Goal: Information Seeking & Learning: Find specific fact

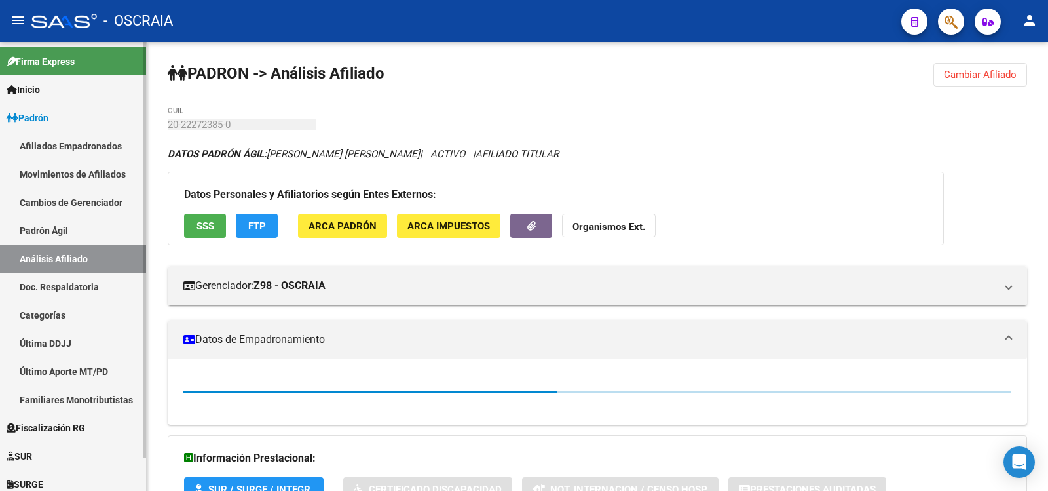
click at [84, 232] on link "Padrón Ágil" at bounding box center [73, 230] width 146 height 28
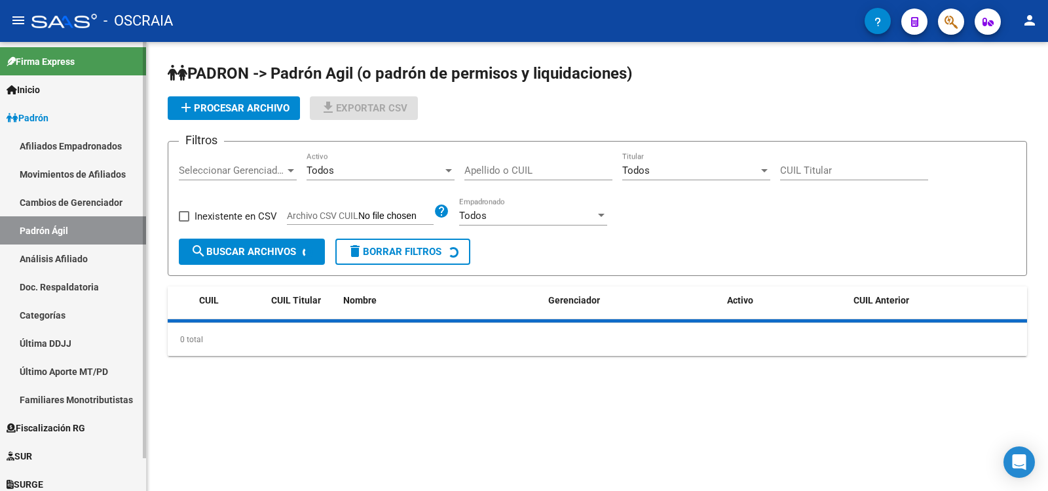
click at [95, 252] on link "Análisis Afiliado" at bounding box center [73, 258] width 146 height 28
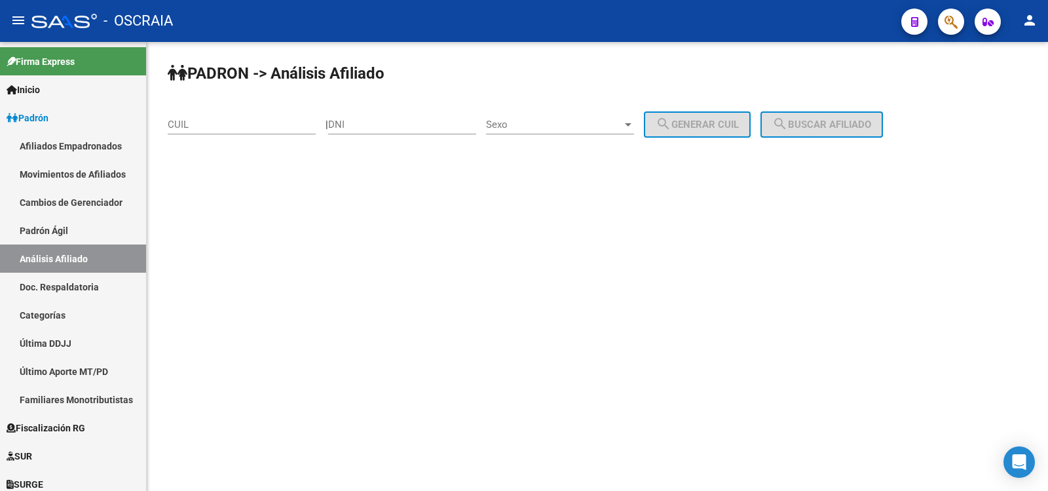
drag, startPoint x: 309, startPoint y: 111, endPoint x: 284, endPoint y: 124, distance: 28.4
click at [307, 113] on div "CUIL" at bounding box center [242, 120] width 148 height 28
click at [284, 124] on input "CUIL" at bounding box center [242, 125] width 148 height 12
paste input "27-27584727-0"
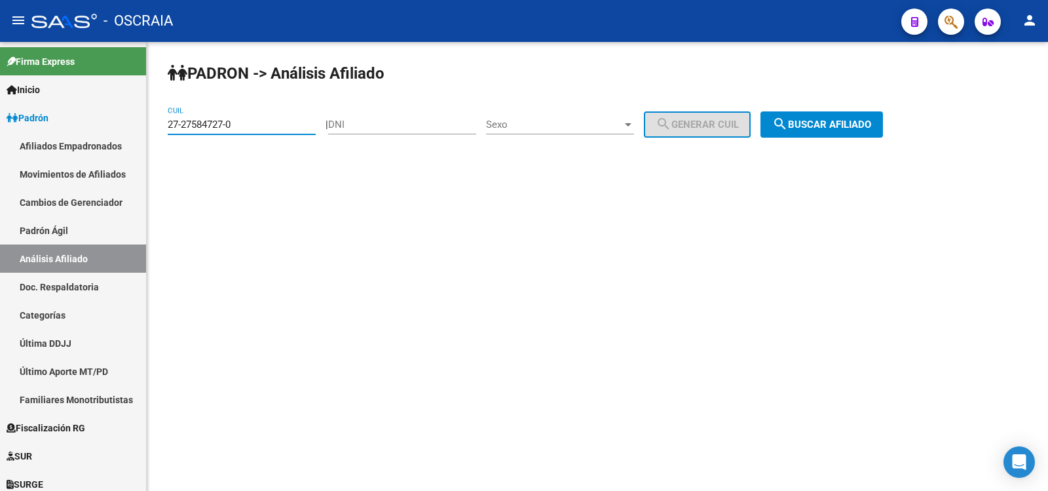
type input "27-27584727-0"
click at [868, 120] on span "search Buscar afiliado" at bounding box center [821, 125] width 99 height 12
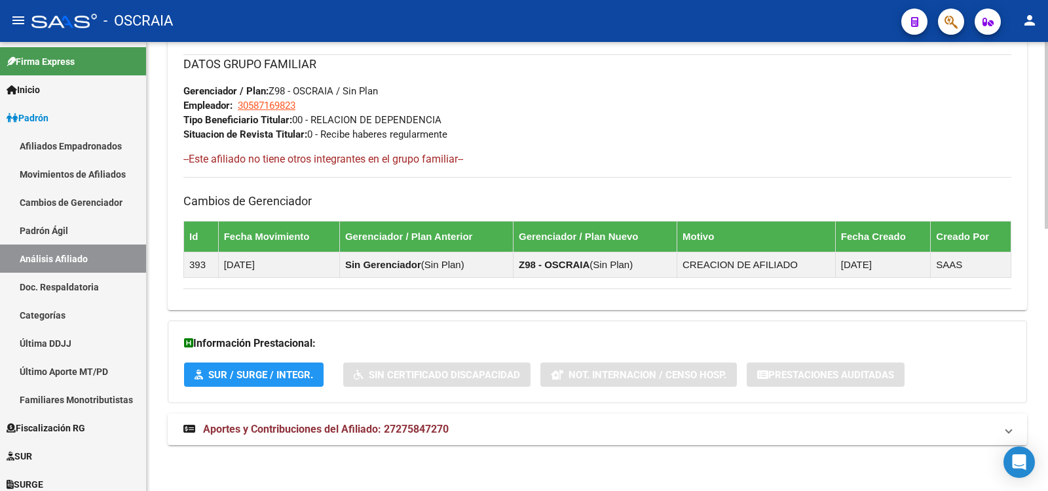
click at [376, 430] on span "Aportes y Contribuciones del Afiliado: 27275847270" at bounding box center [326, 428] width 246 height 12
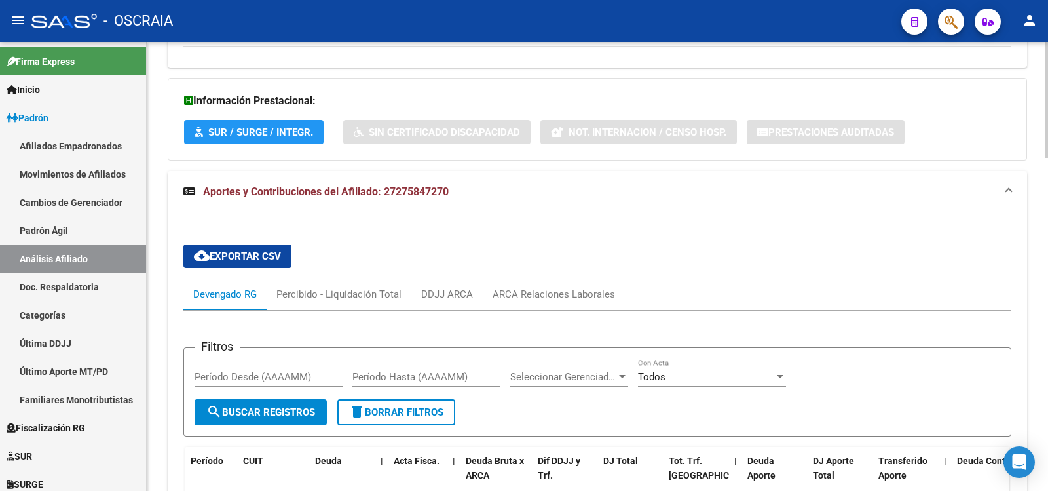
scroll to position [1287, 0]
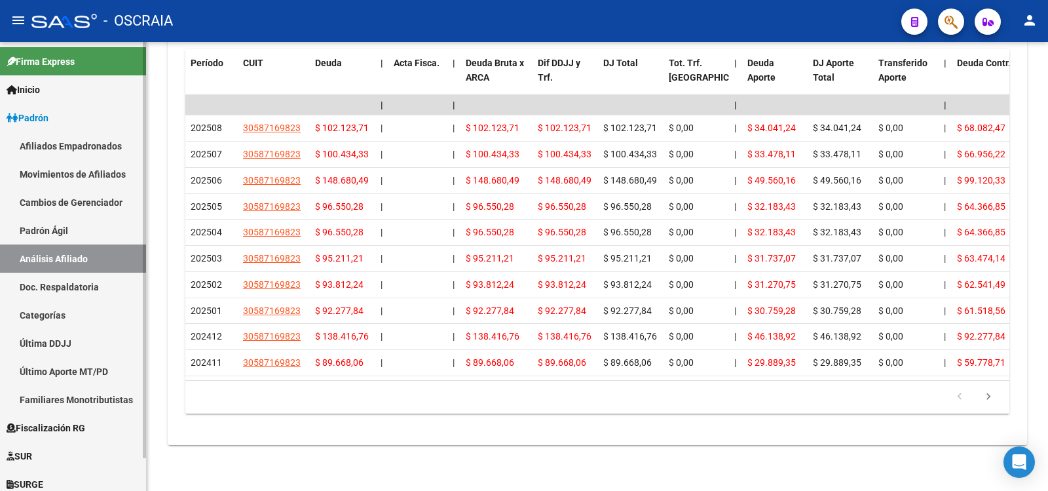
click at [90, 239] on link "Padrón Ágil" at bounding box center [73, 230] width 146 height 28
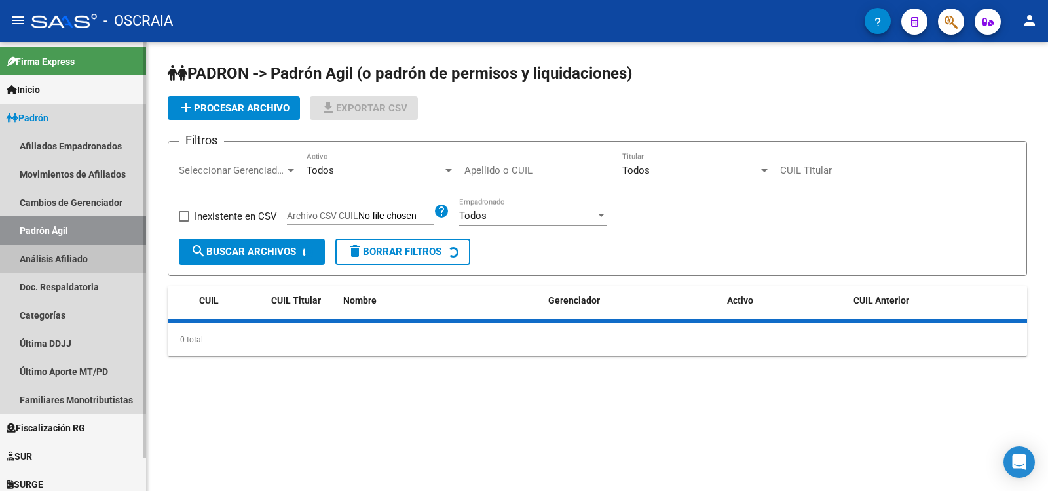
click at [100, 259] on link "Análisis Afiliado" at bounding box center [73, 258] width 146 height 28
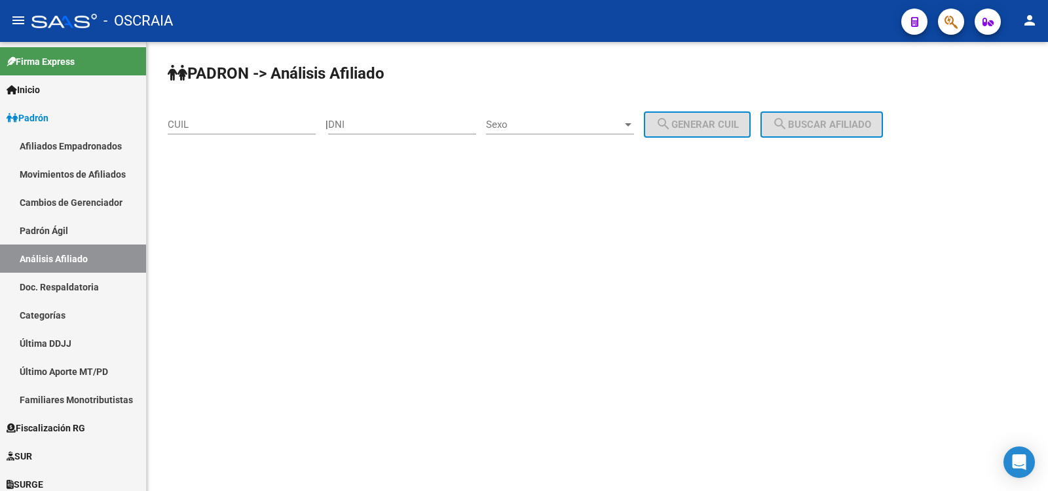
click at [259, 126] on input "CUIL" at bounding box center [242, 125] width 148 height 12
paste input "27-17710164-3"
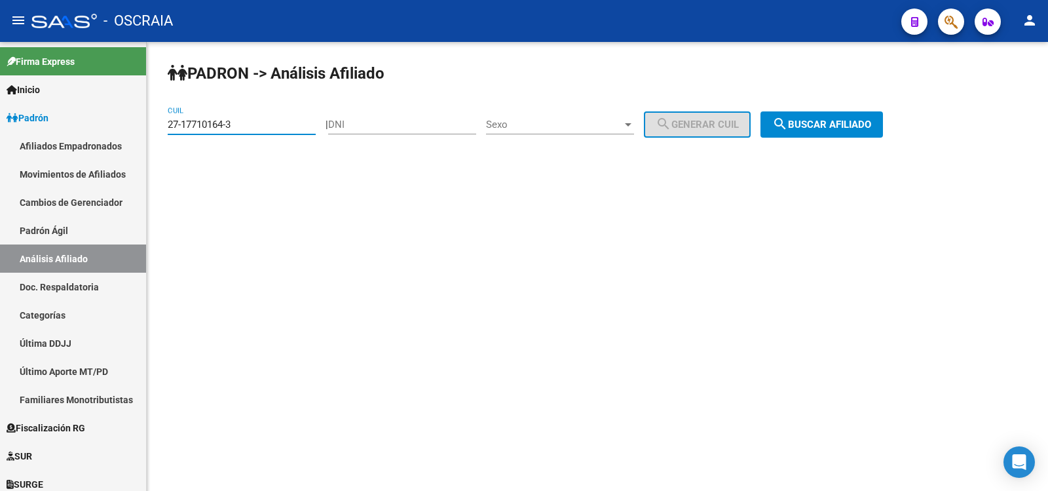
type input "27-17710164-3"
click at [827, 122] on span "search Buscar afiliado" at bounding box center [821, 125] width 99 height 12
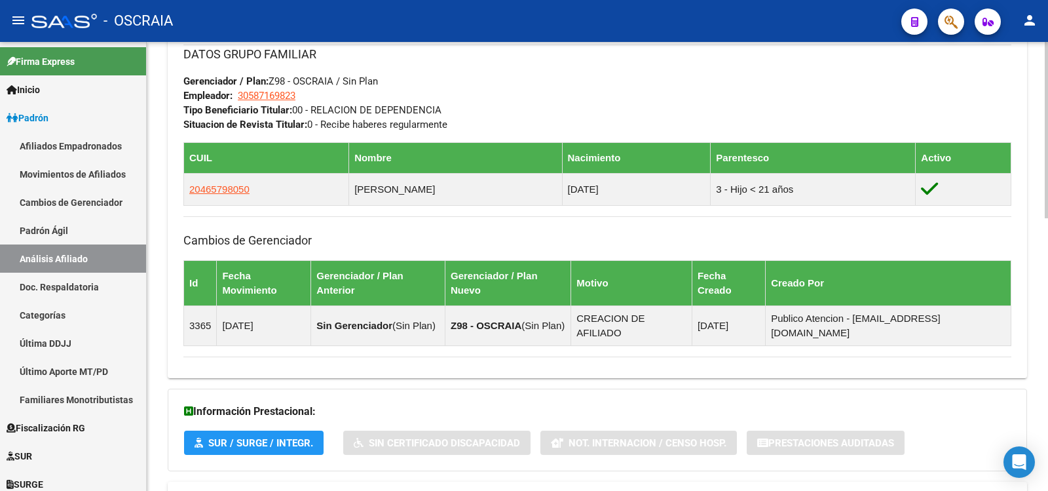
scroll to position [694, 0]
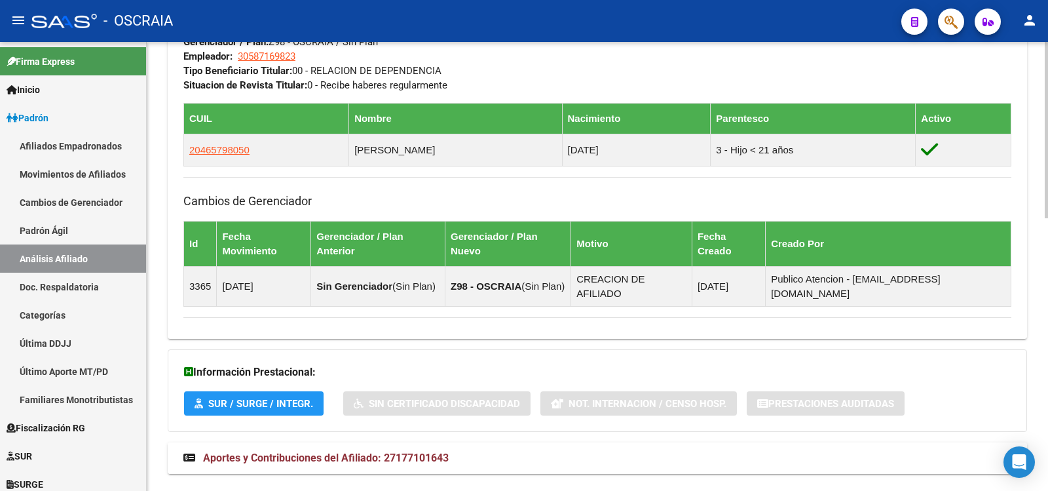
click at [423, 451] on span "Aportes y Contribuciones del Afiliado: 27177101643" at bounding box center [326, 457] width 246 height 12
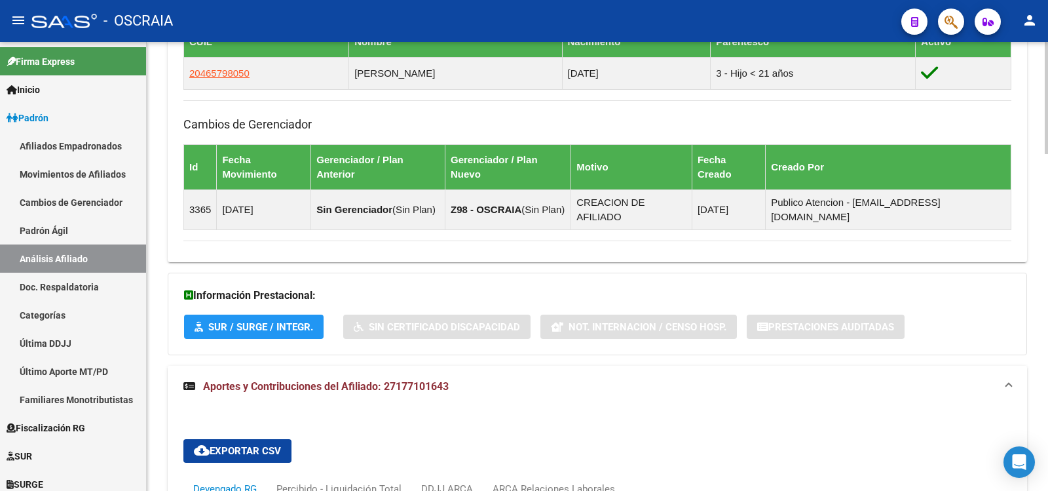
scroll to position [553, 0]
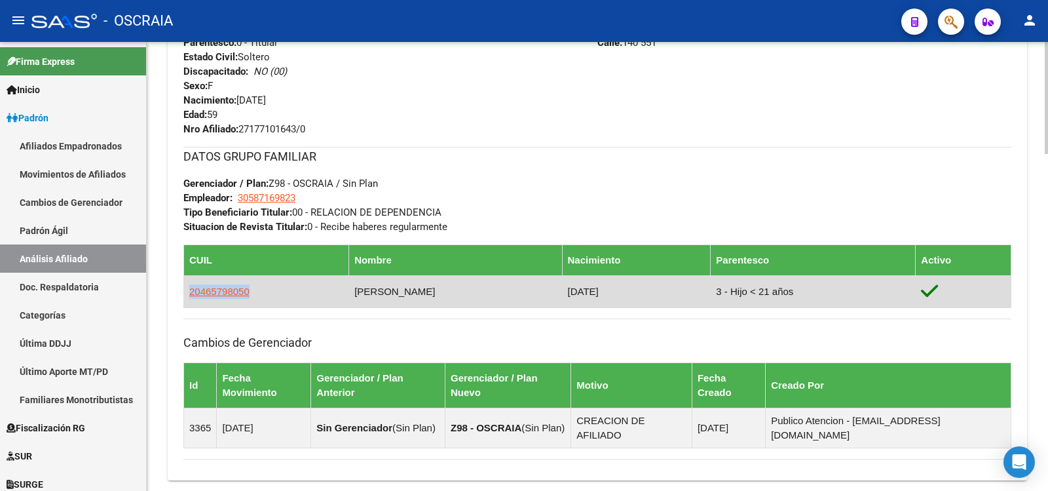
copy span "20465798050"
drag, startPoint x: 257, startPoint y: 299, endPoint x: 190, endPoint y: 297, distance: 67.5
click at [190, 297] on td "20465798050" at bounding box center [266, 291] width 165 height 32
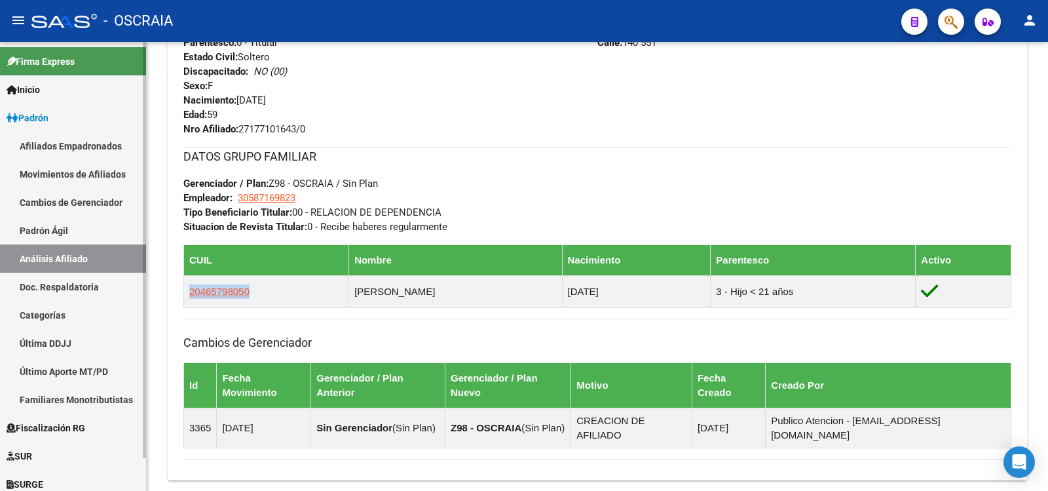
click at [93, 231] on link "Padrón Ágil" at bounding box center [73, 230] width 146 height 28
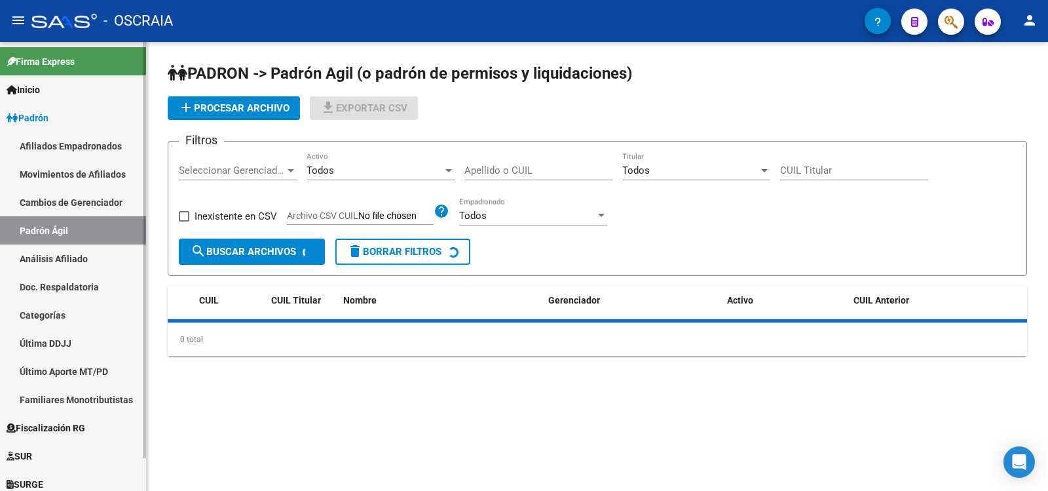
click at [81, 258] on link "Análisis Afiliado" at bounding box center [73, 258] width 146 height 28
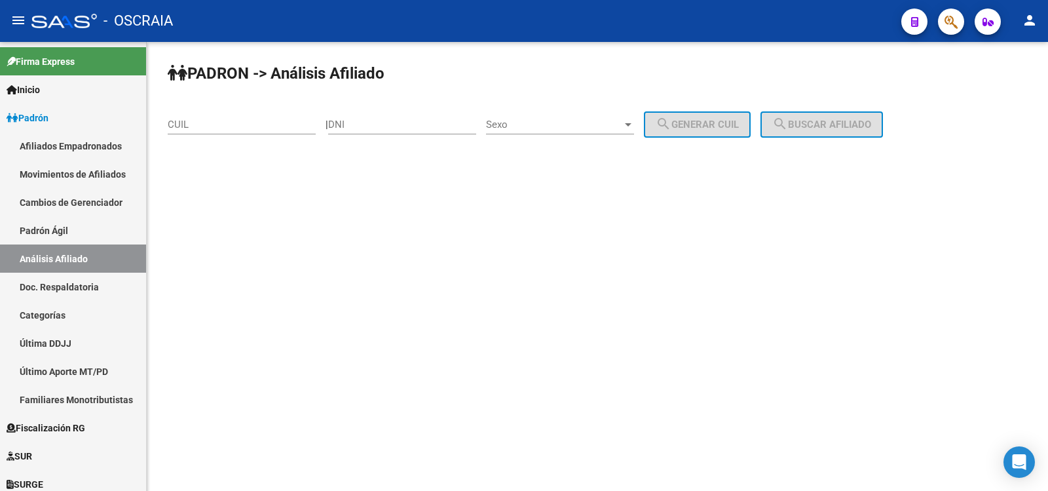
click at [223, 115] on div "CUIL" at bounding box center [242, 120] width 148 height 28
click at [223, 122] on input "CUIL" at bounding box center [242, 125] width 148 height 12
paste input "23-21856873"
type input "23-21856873"
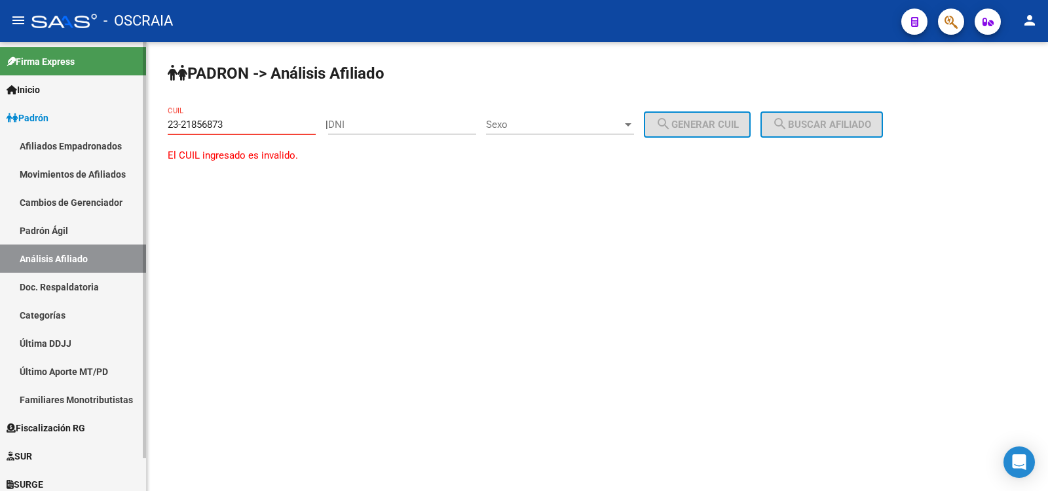
drag, startPoint x: 241, startPoint y: 128, endPoint x: 94, endPoint y: 103, distance: 149.5
click at [94, 103] on mat-sidenav-container "Firma Express Inicio Calendario SSS Instructivos Contacto OS Padrón Afiliados E…" at bounding box center [524, 266] width 1048 height 449
click at [94, 103] on link "Inicio" at bounding box center [73, 89] width 146 height 28
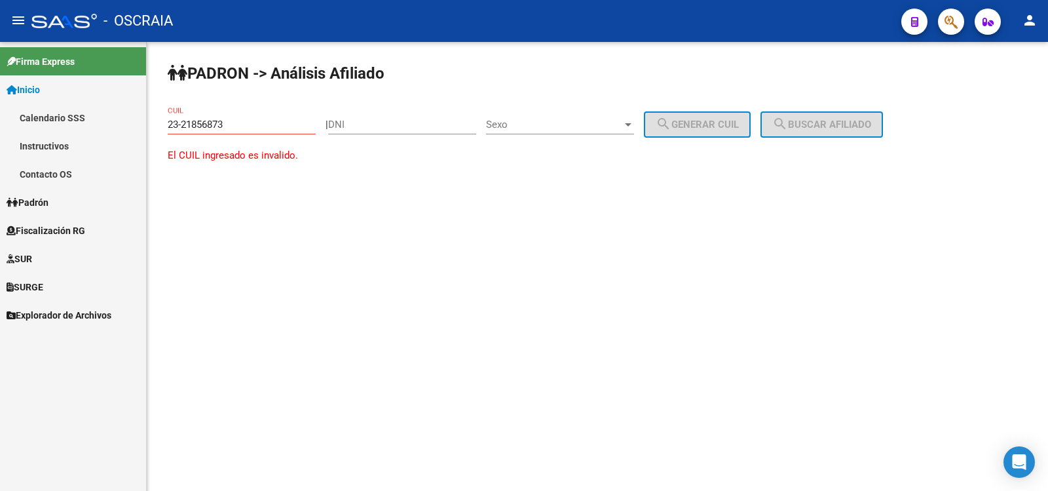
click at [69, 196] on link "Padrón" at bounding box center [73, 202] width 146 height 28
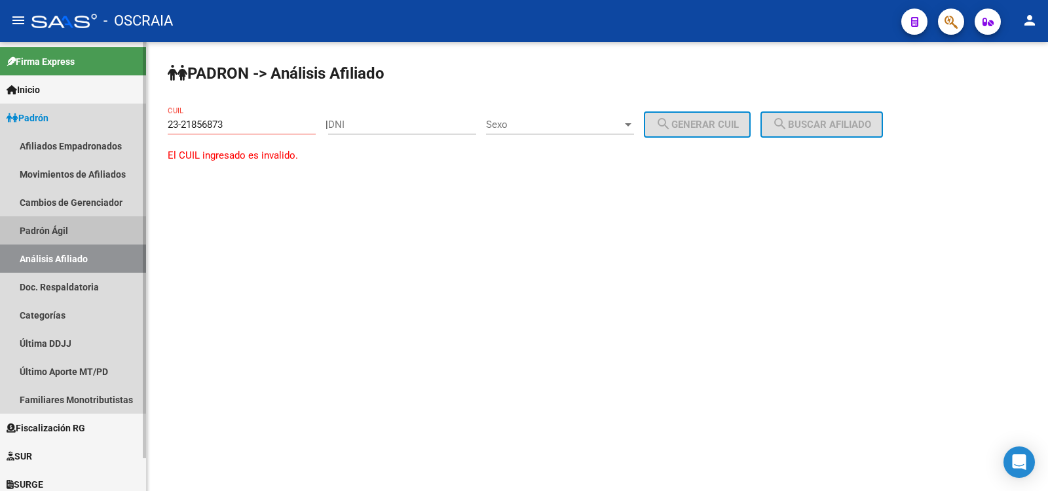
click at [60, 234] on link "Padrón Ágil" at bounding box center [73, 230] width 146 height 28
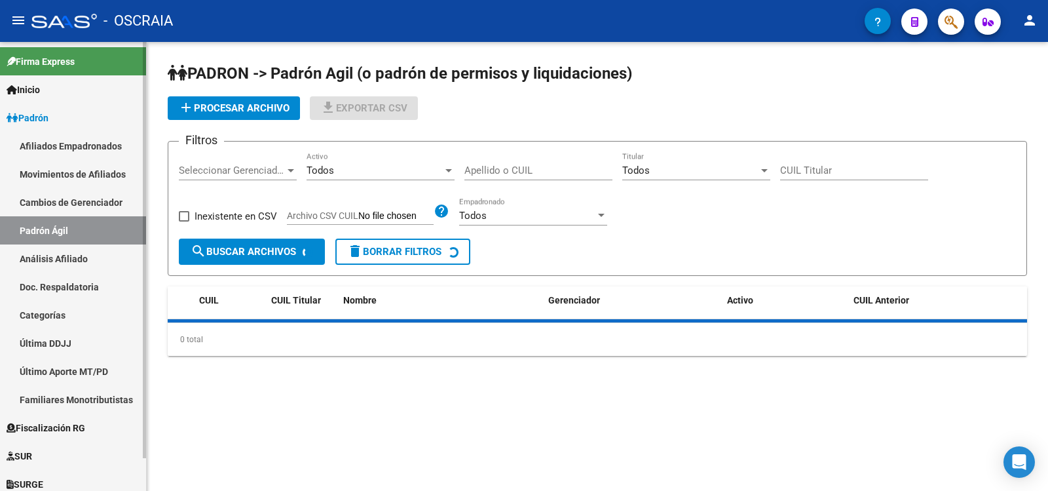
click at [68, 256] on link "Análisis Afiliado" at bounding box center [73, 258] width 146 height 28
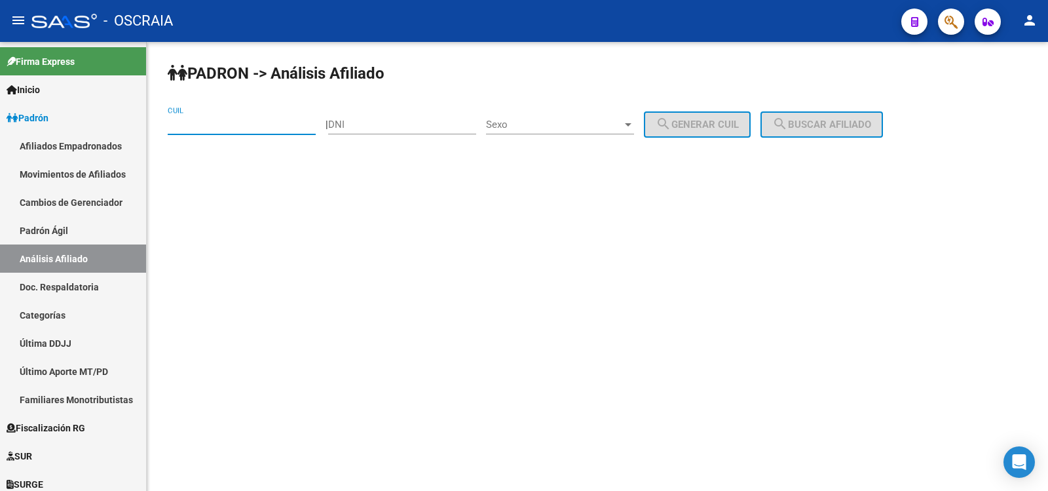
click at [225, 122] on input "CUIL" at bounding box center [242, 125] width 148 height 12
paste input "23-21856873-4"
type input "23-21856873-4"
click at [853, 128] on span "search Buscar afiliado" at bounding box center [821, 125] width 99 height 12
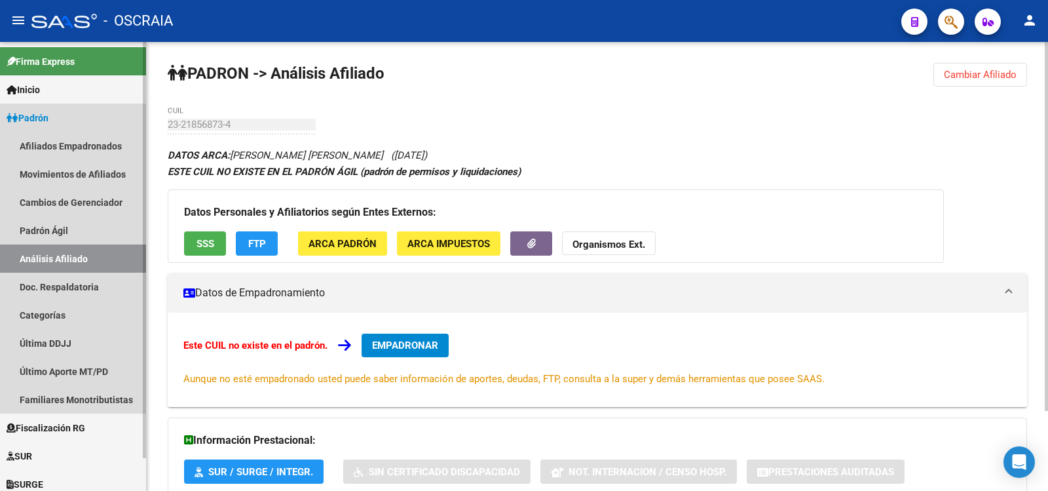
click at [96, 253] on link "Análisis Afiliado" at bounding box center [73, 258] width 146 height 28
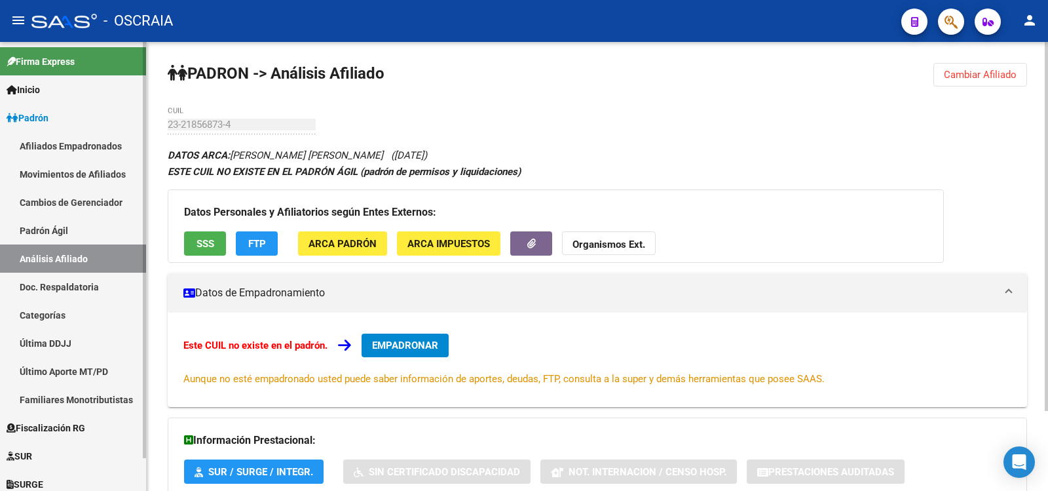
click at [81, 223] on link "Padrón Ágil" at bounding box center [73, 230] width 146 height 28
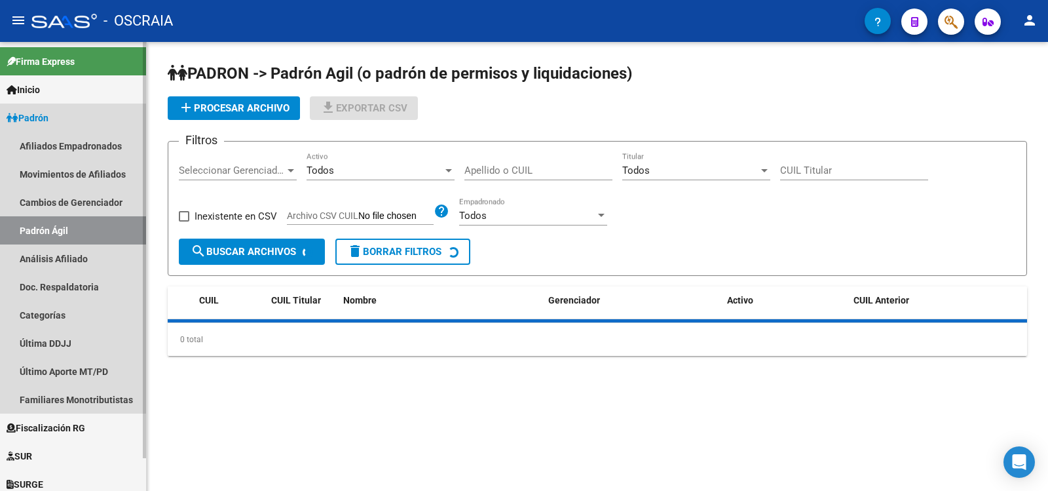
click at [92, 248] on link "Análisis Afiliado" at bounding box center [73, 258] width 146 height 28
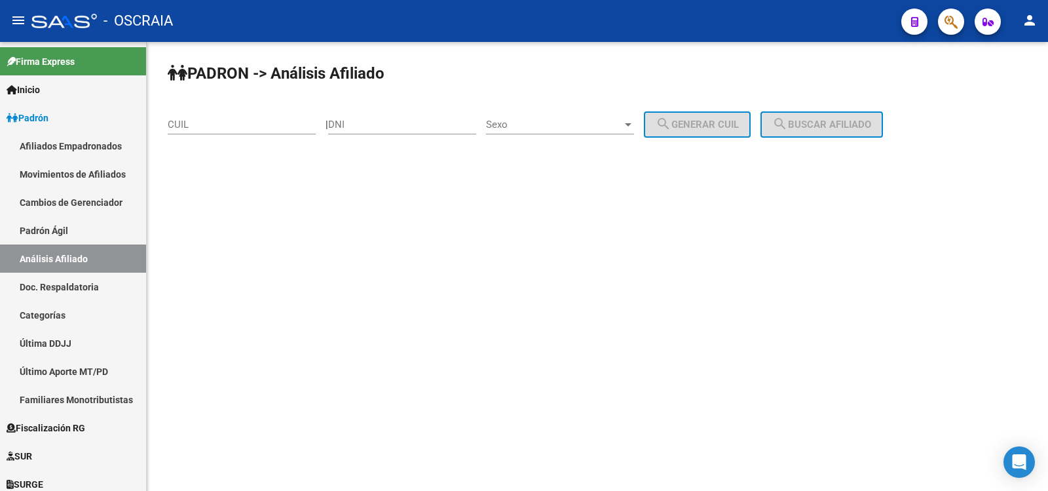
click at [212, 129] on input "CUIL" at bounding box center [242, 125] width 148 height 12
drag, startPoint x: 212, startPoint y: 129, endPoint x: 255, endPoint y: 130, distance: 42.6
click at [212, 129] on input "CUIL" at bounding box center [242, 125] width 148 height 12
paste input "27-17252594-1"
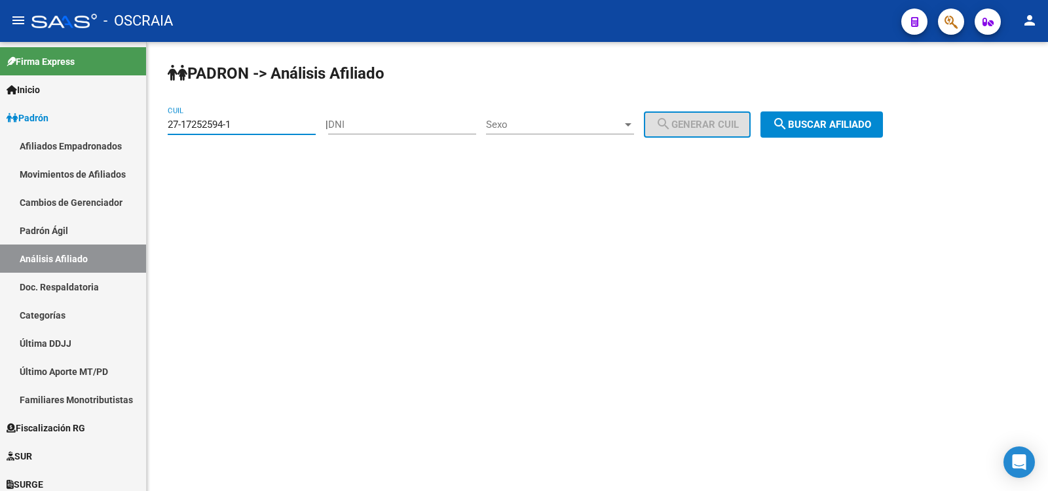
type input "27-17252594-1"
click at [878, 112] on button "search Buscar afiliado" at bounding box center [821, 124] width 122 height 26
click at [878, 111] on div "PADRON -> Análisis Afiliado 27-17252594-1 CUIL | DNI Sexo Sexo search Generar C…" at bounding box center [597, 111] width 901 height 138
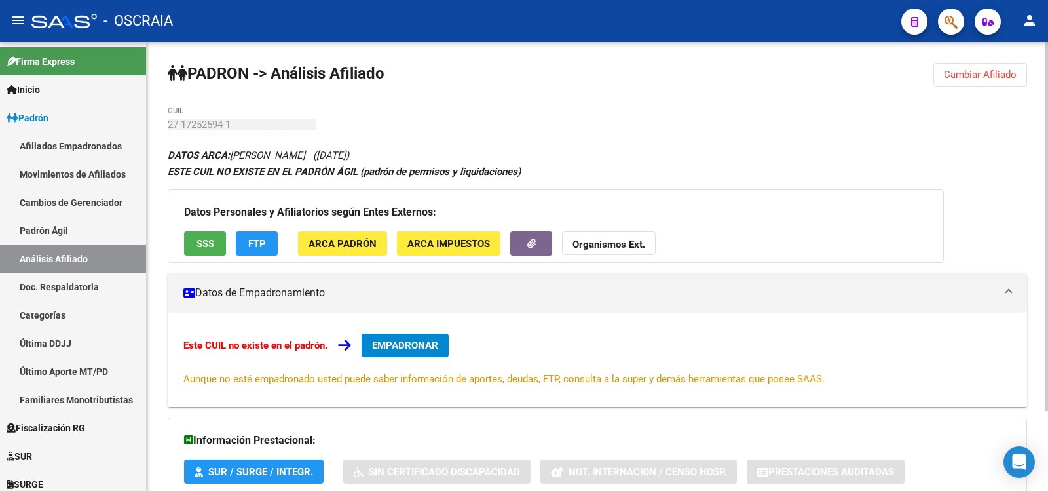
scroll to position [97, 0]
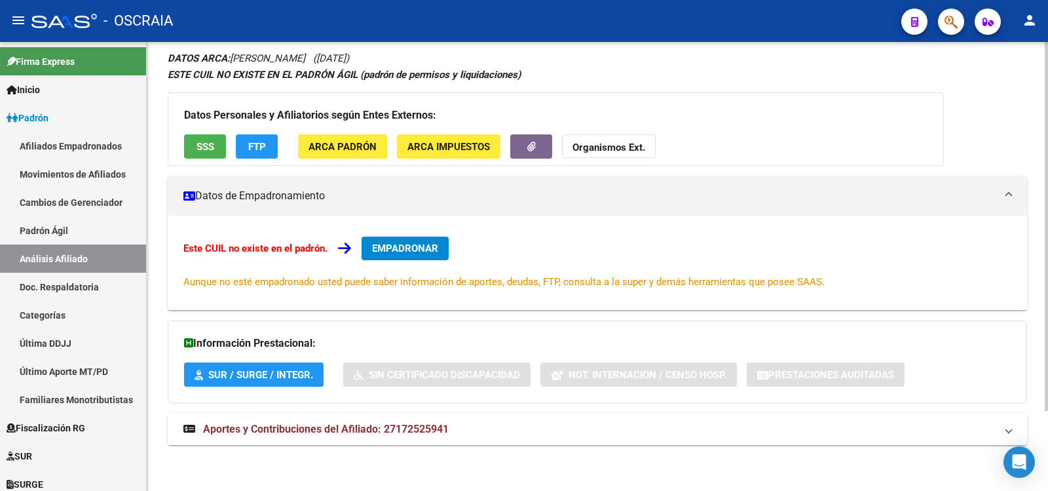
click at [423, 422] on strong "Aportes y Contribuciones del Afiliado: 27172525941" at bounding box center [315, 429] width 265 height 14
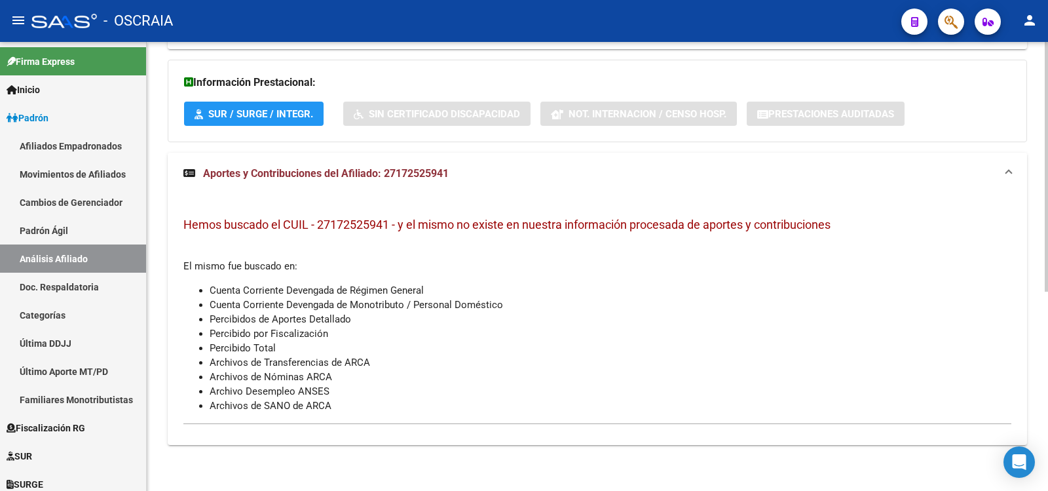
scroll to position [0, 0]
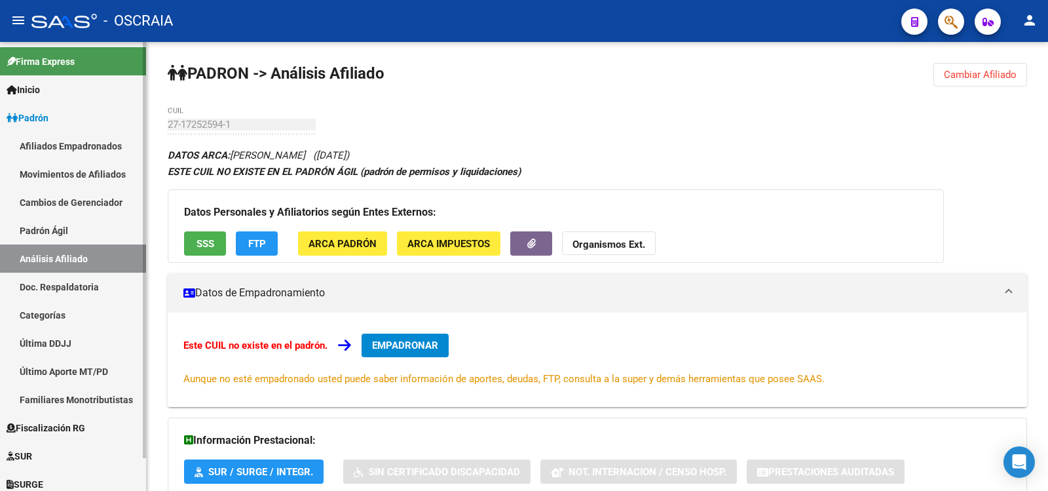
click at [94, 233] on link "Padrón Ágil" at bounding box center [73, 230] width 146 height 28
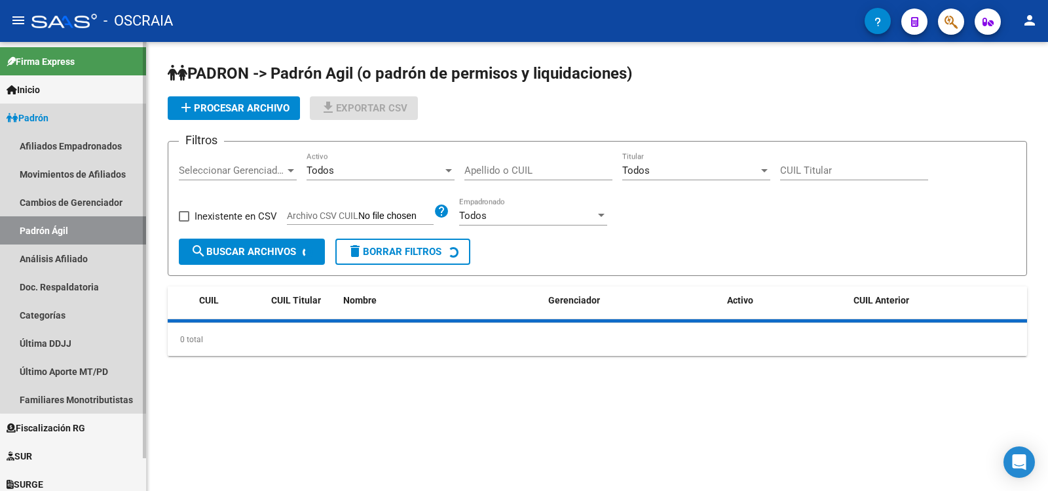
click at [95, 255] on link "Análisis Afiliado" at bounding box center [73, 258] width 146 height 28
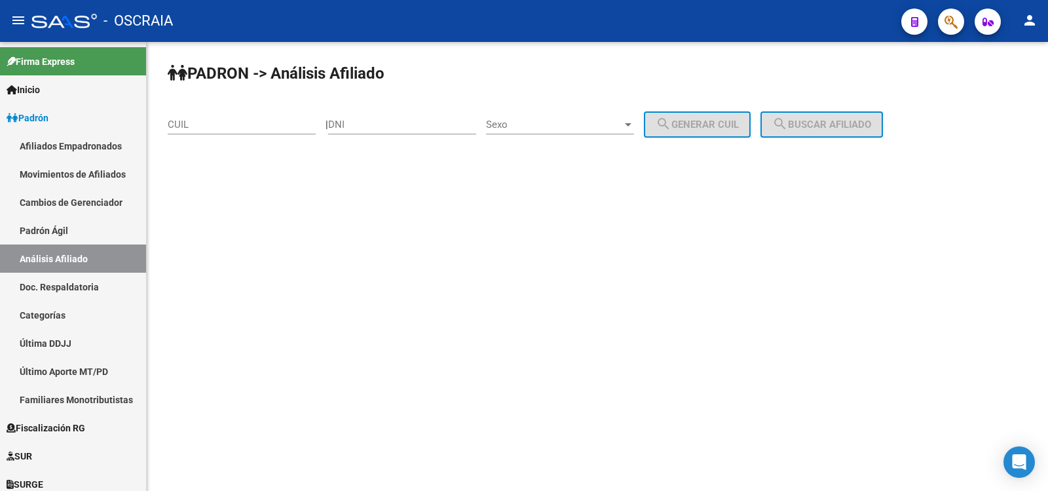
click at [227, 133] on div "CUIL" at bounding box center [242, 120] width 148 height 28
click at [238, 128] on input "CUIL" at bounding box center [242, 125] width 148 height 12
paste input "23-21856873-4"
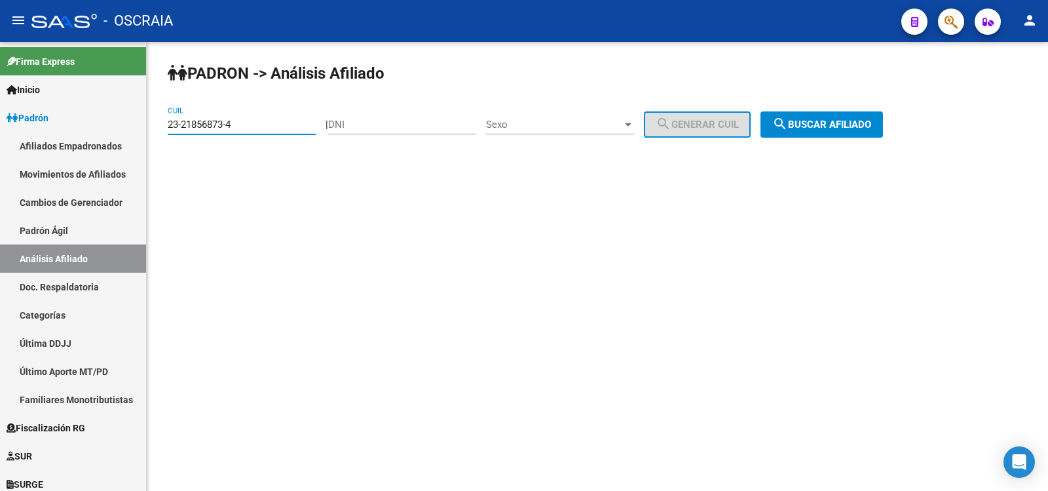
type input "23-21856873-4"
click at [846, 119] on span "search Buscar afiliado" at bounding box center [821, 125] width 99 height 12
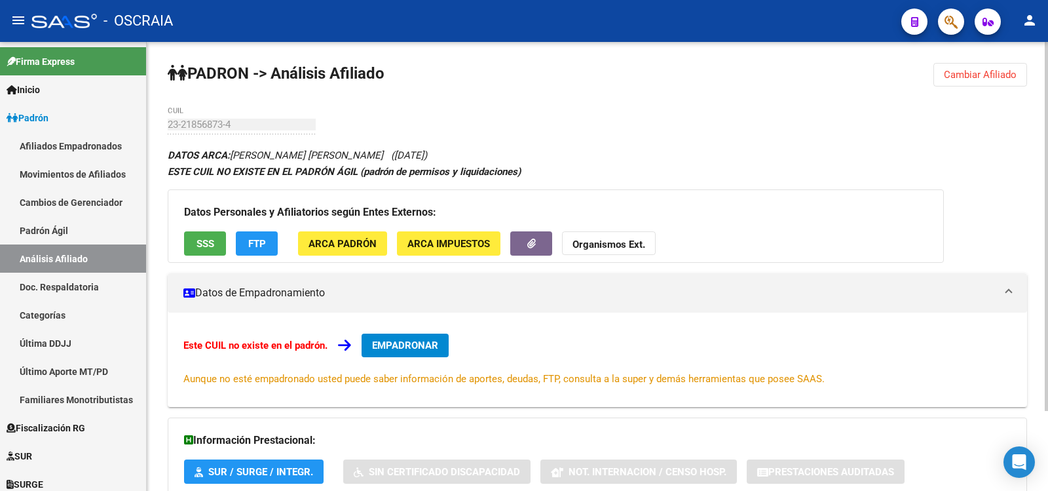
scroll to position [97, 0]
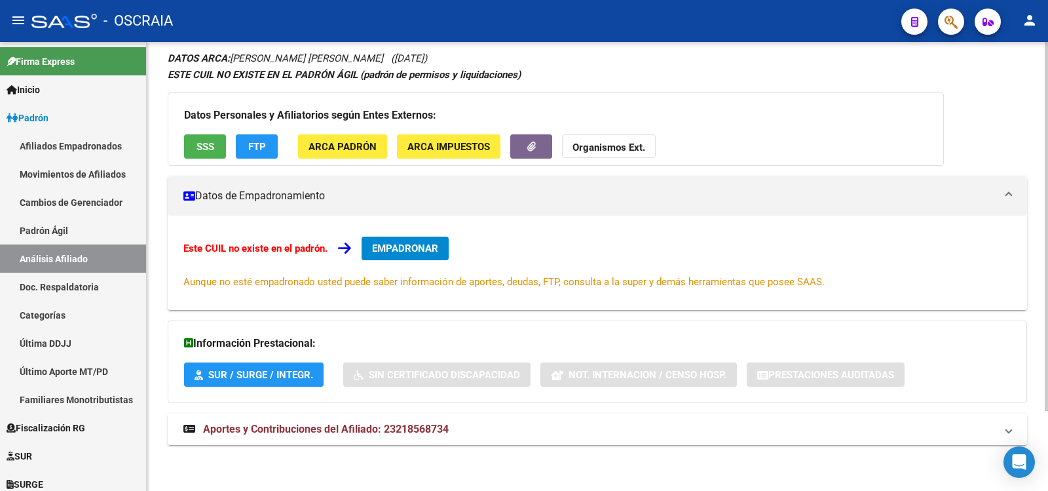
click at [466, 429] on mat-panel-title "Aportes y Contribuciones del Afiliado: 23218568734" at bounding box center [589, 429] width 812 height 14
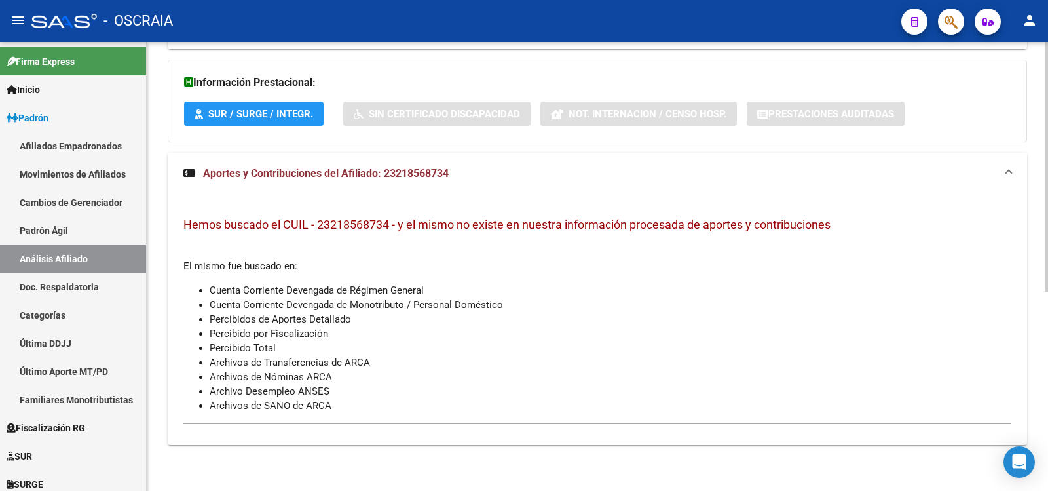
scroll to position [0, 0]
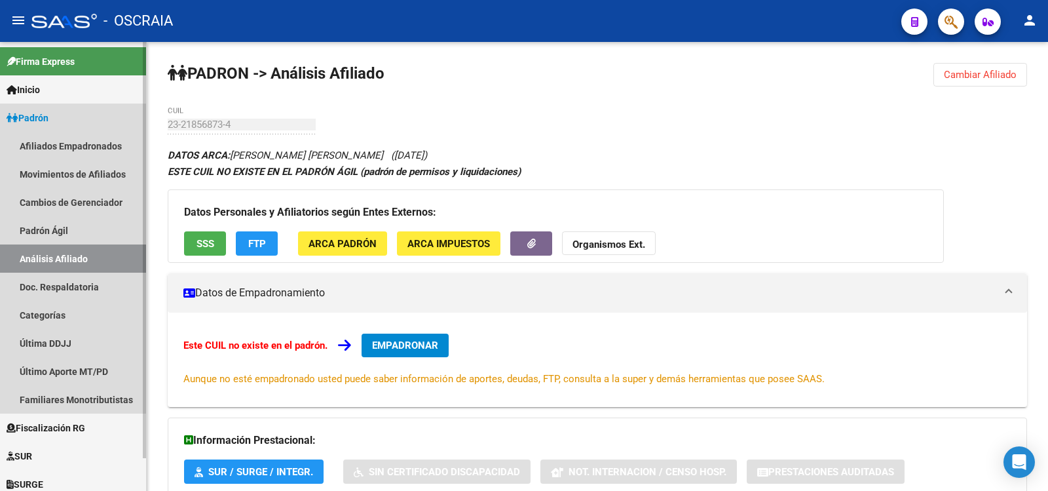
click at [73, 261] on link "Análisis Afiliado" at bounding box center [73, 258] width 146 height 28
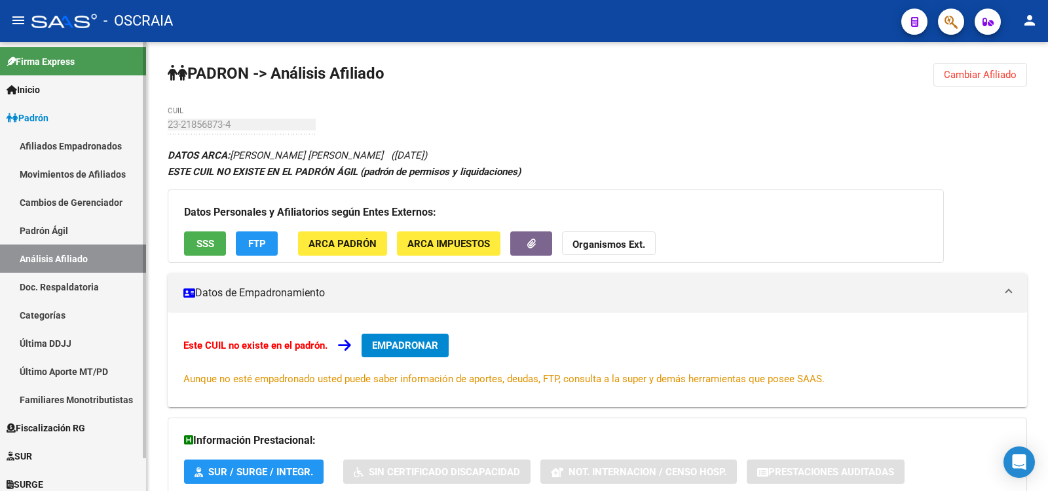
click at [73, 226] on link "Padrón Ágil" at bounding box center [73, 230] width 146 height 28
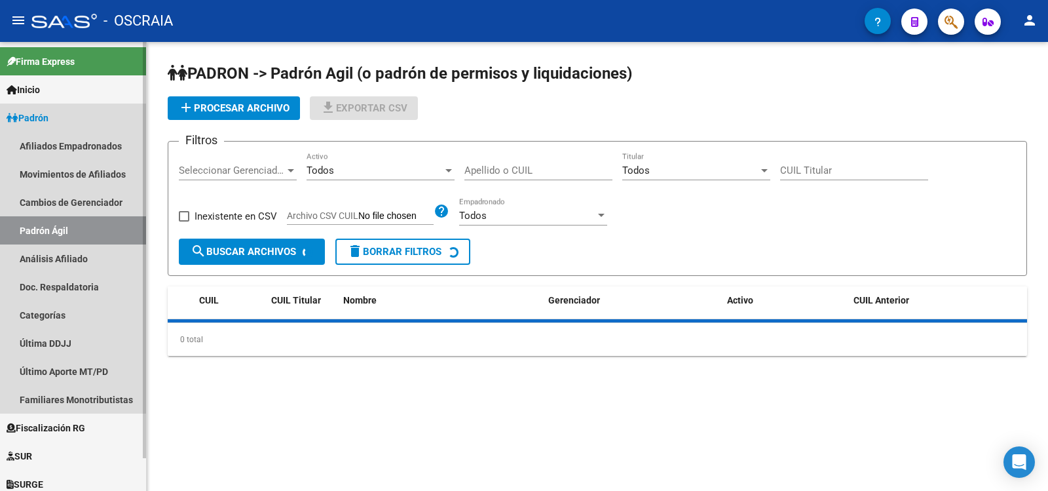
click at [81, 257] on link "Análisis Afiliado" at bounding box center [73, 258] width 146 height 28
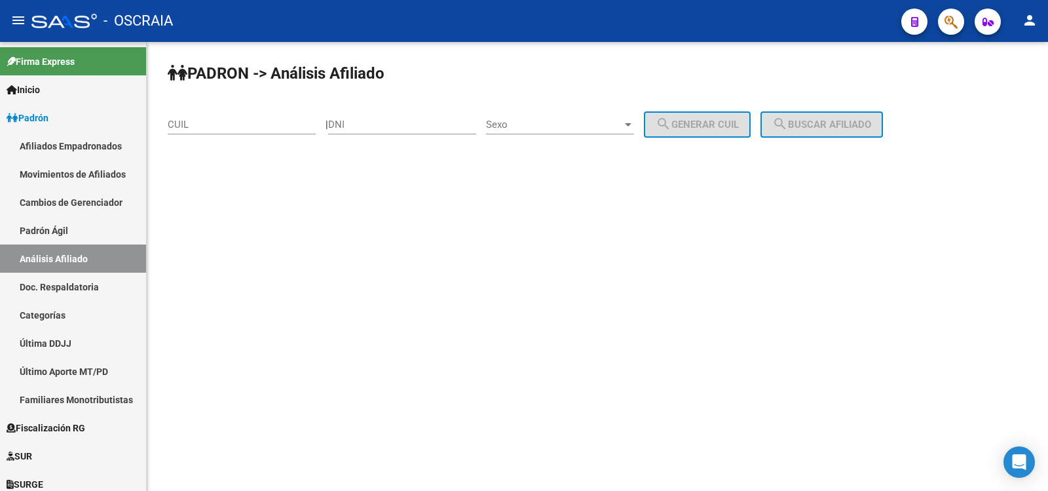
click at [197, 130] on div "CUIL" at bounding box center [242, 120] width 148 height 28
paste input "20-26558797-7"
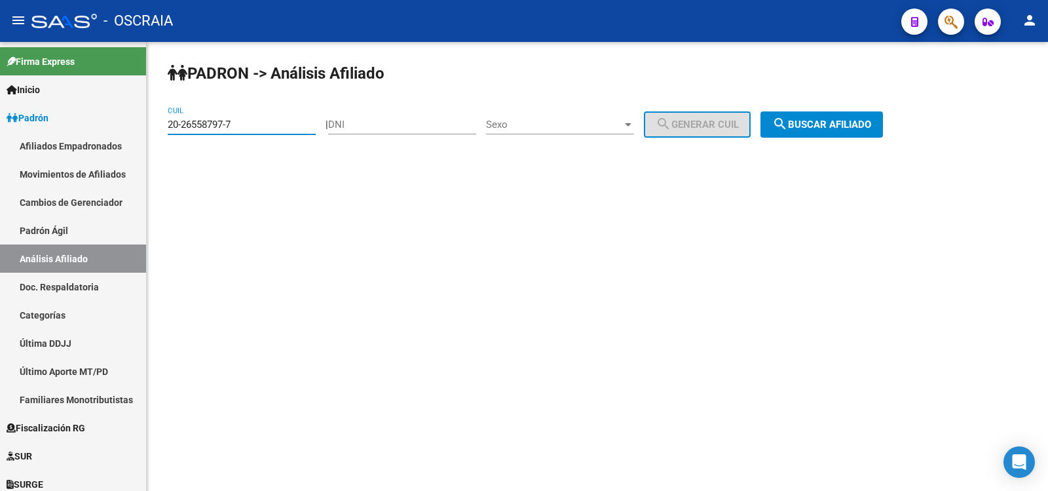
type input "20-26558797-7"
click at [790, 113] on button "search Buscar afiliado" at bounding box center [821, 124] width 122 height 26
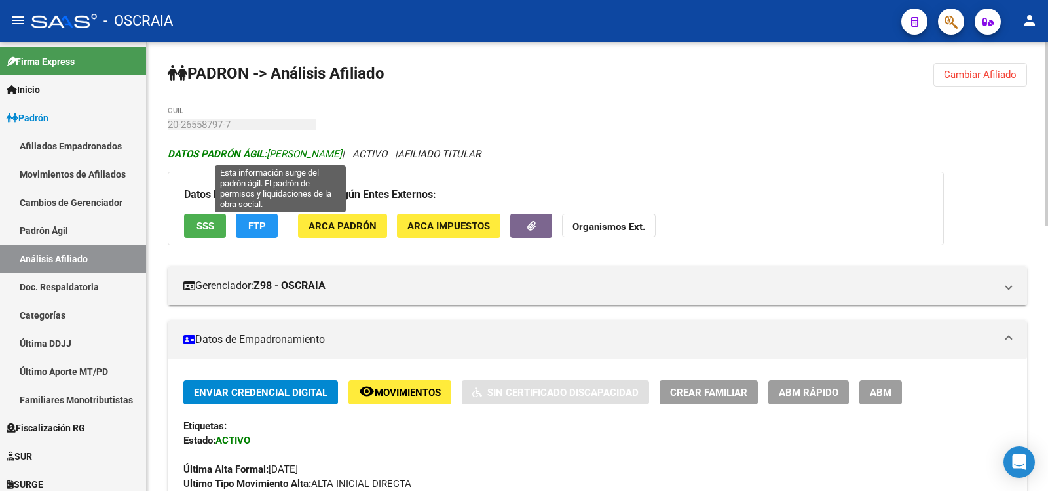
copy span "[PERSON_NAME]"
drag, startPoint x: 390, startPoint y: 157, endPoint x: 271, endPoint y: 157, distance: 119.2
click at [271, 157] on span "DATOS PADRÓN ÁGIL: [PERSON_NAME]" at bounding box center [255, 154] width 174 height 12
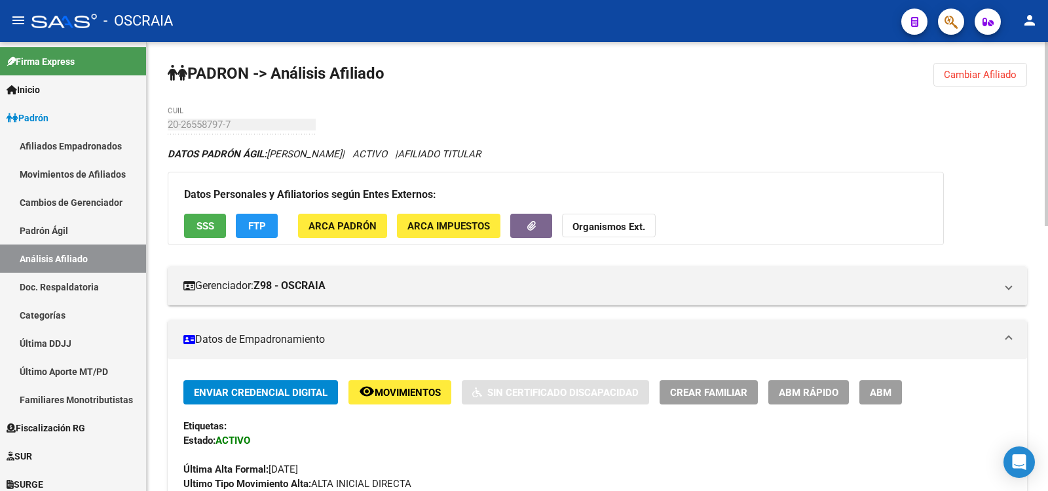
scroll to position [437, 0]
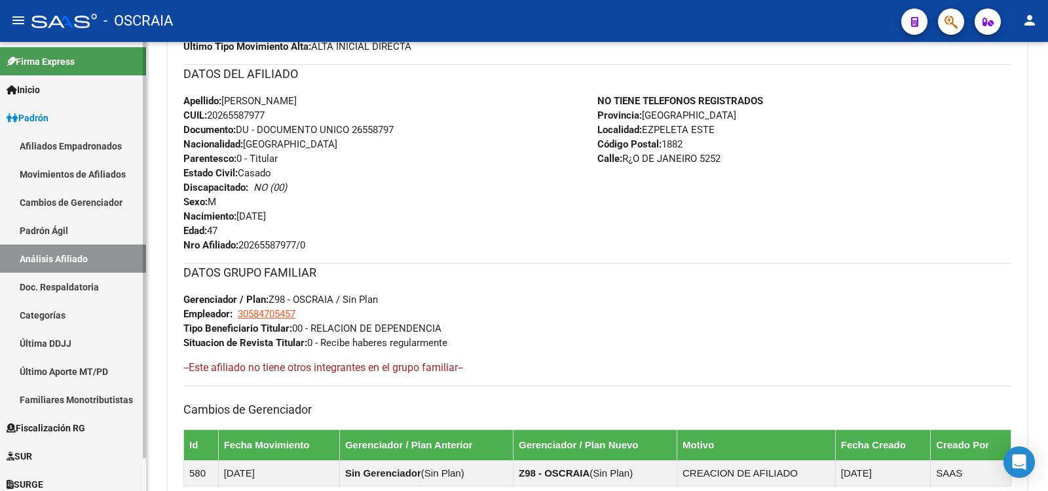
click at [100, 229] on link "Padrón Ágil" at bounding box center [73, 230] width 146 height 28
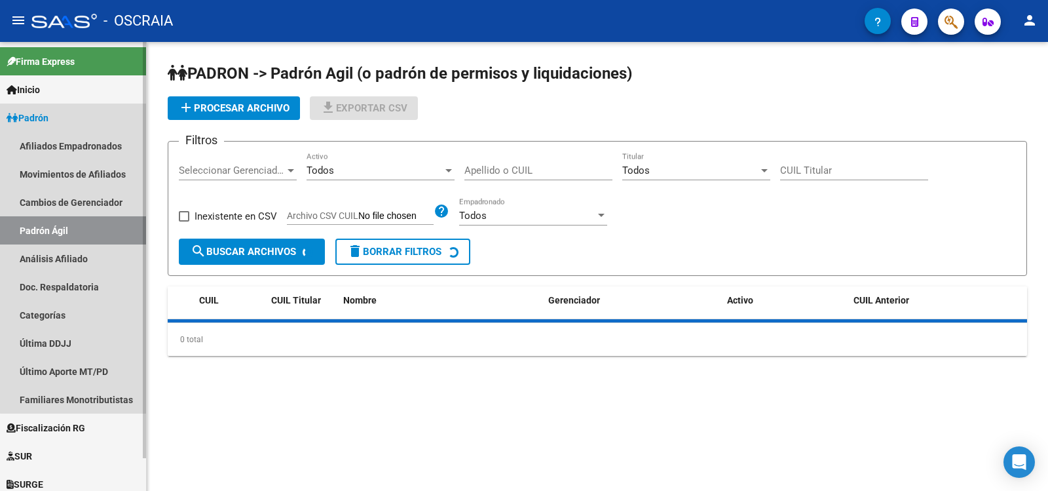
click at [108, 250] on link "Análisis Afiliado" at bounding box center [73, 258] width 146 height 28
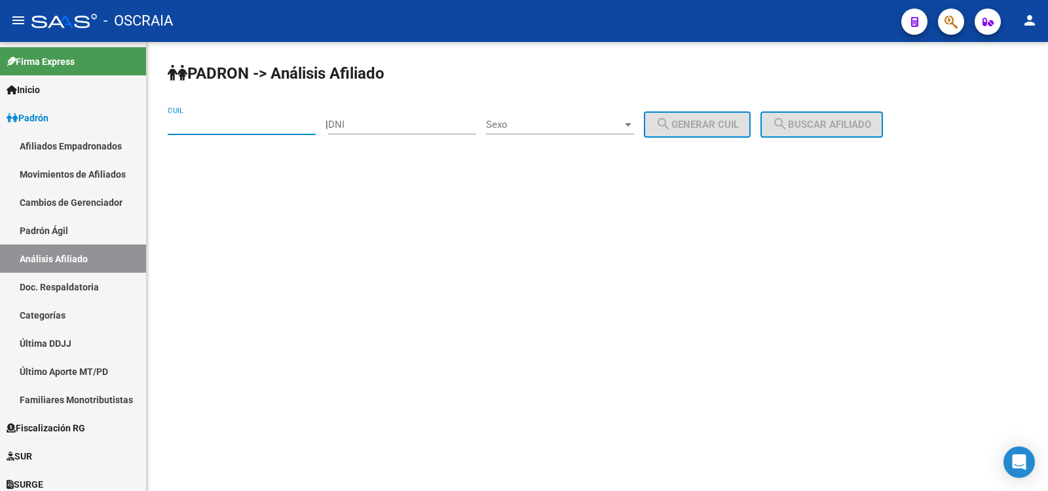
drag, startPoint x: 212, startPoint y: 124, endPoint x: 317, endPoint y: 124, distance: 105.4
click at [212, 124] on input "CUIL" at bounding box center [242, 125] width 148 height 12
paste input "27-96328101-9"
type input "27-96328101-9"
click at [871, 126] on span "search Buscar afiliado" at bounding box center [821, 125] width 99 height 12
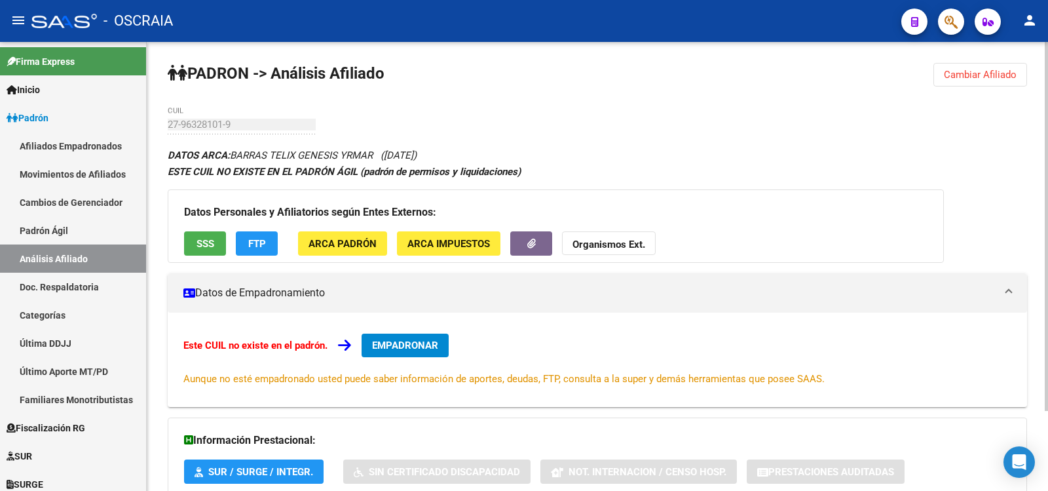
scroll to position [97, 0]
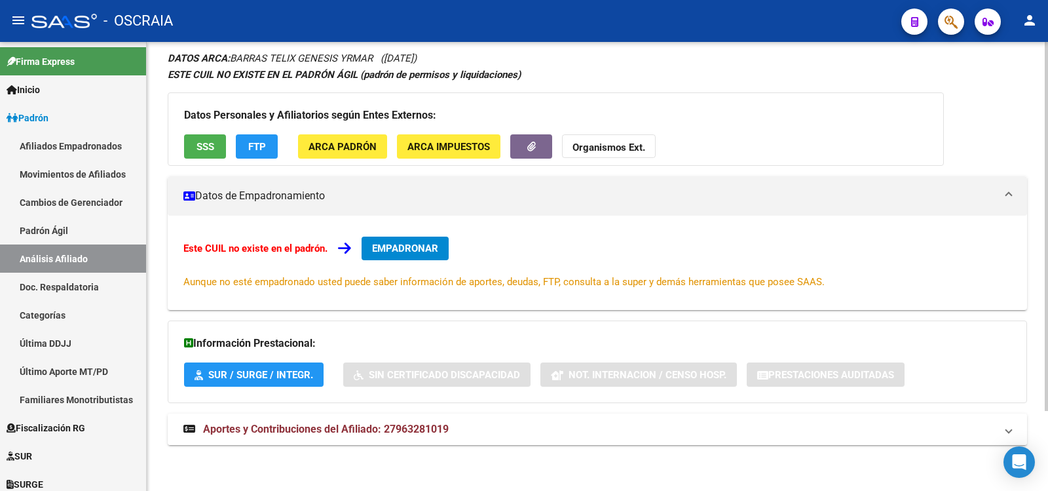
click at [398, 422] on strong "Aportes y Contribuciones del Afiliado: 27963281019" at bounding box center [315, 429] width 265 height 14
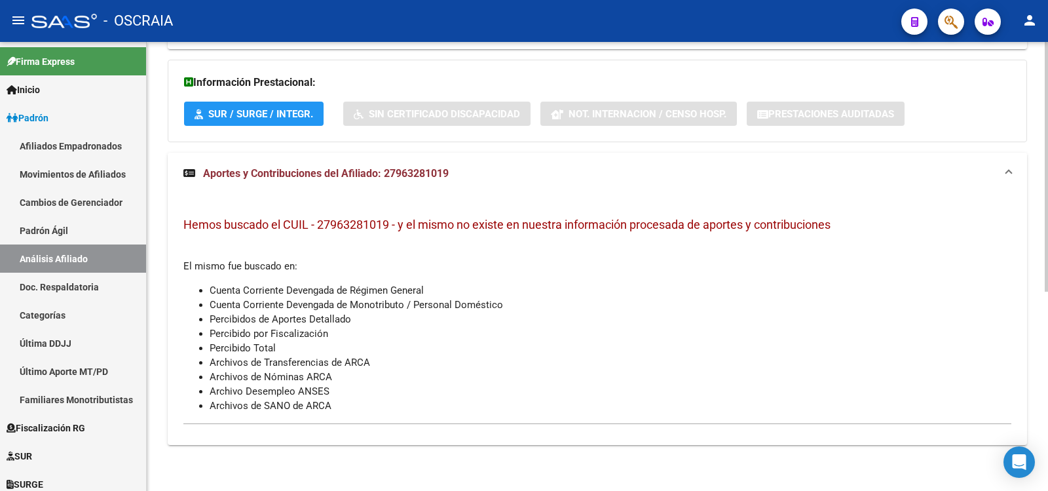
scroll to position [0, 0]
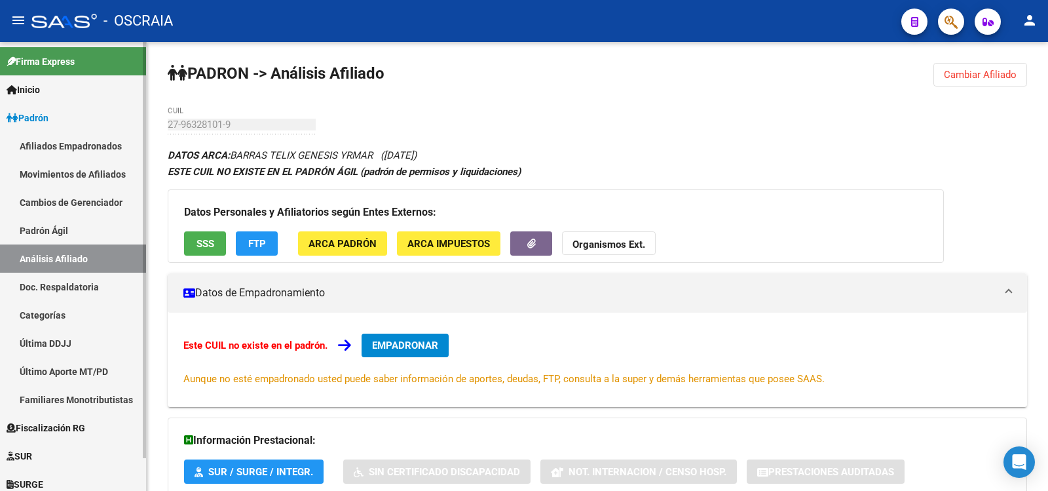
click at [47, 233] on link "Padrón Ágil" at bounding box center [73, 230] width 146 height 28
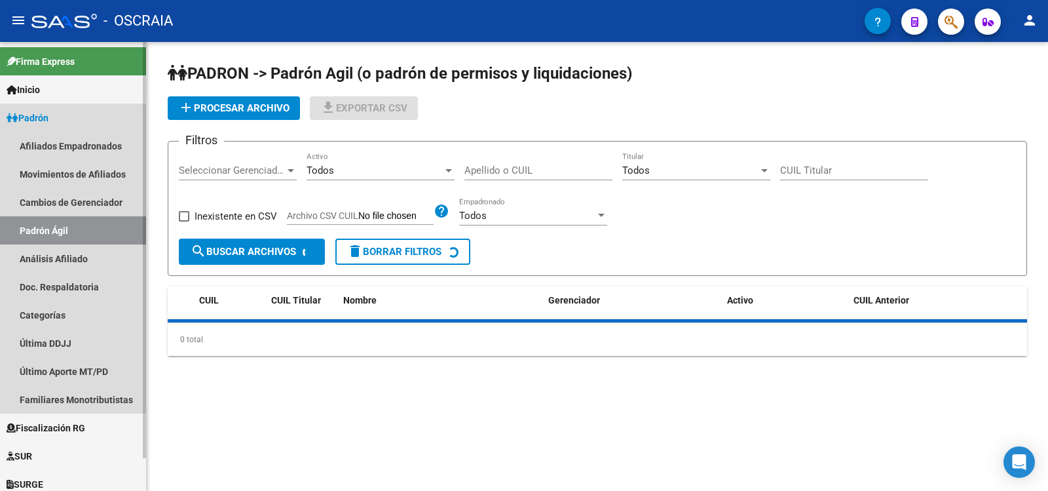
click at [58, 250] on link "Análisis Afiliado" at bounding box center [73, 258] width 146 height 28
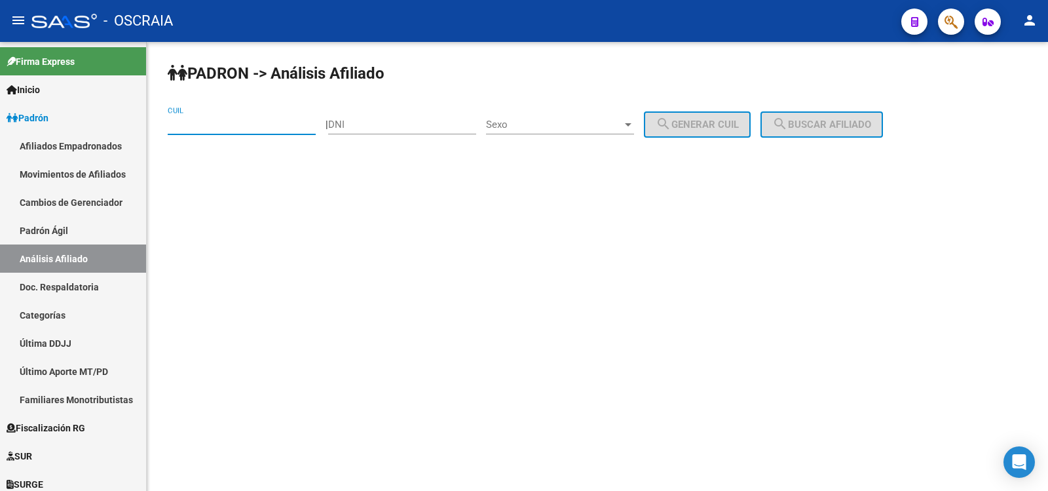
paste input "20-26558797-7"
type input "20-26558797-7"
click at [876, 105] on div "PADRON -> Análisis Afiliado 20-26558797-7 CUIL | DNI Sexo Sexo search Generar C…" at bounding box center [597, 111] width 901 height 138
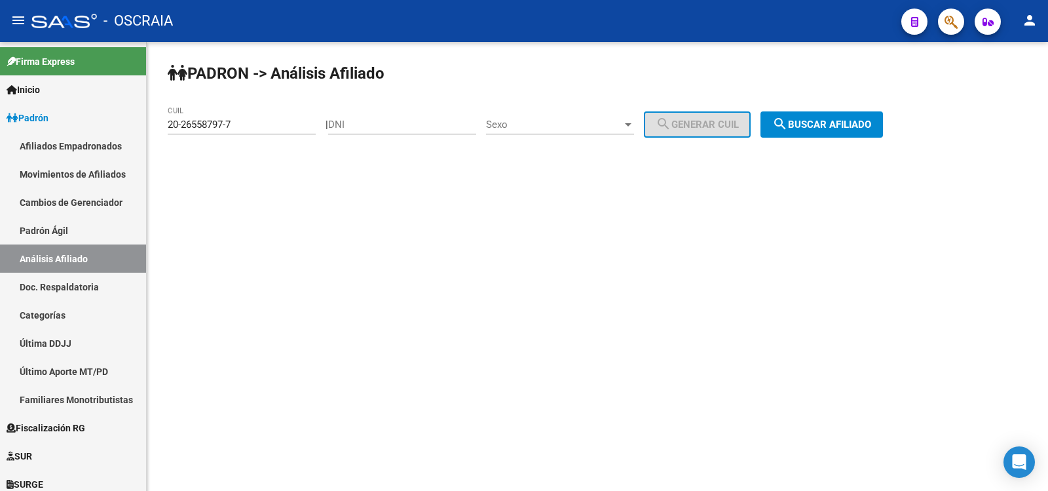
click at [868, 124] on span "search Buscar afiliado" at bounding box center [821, 125] width 99 height 12
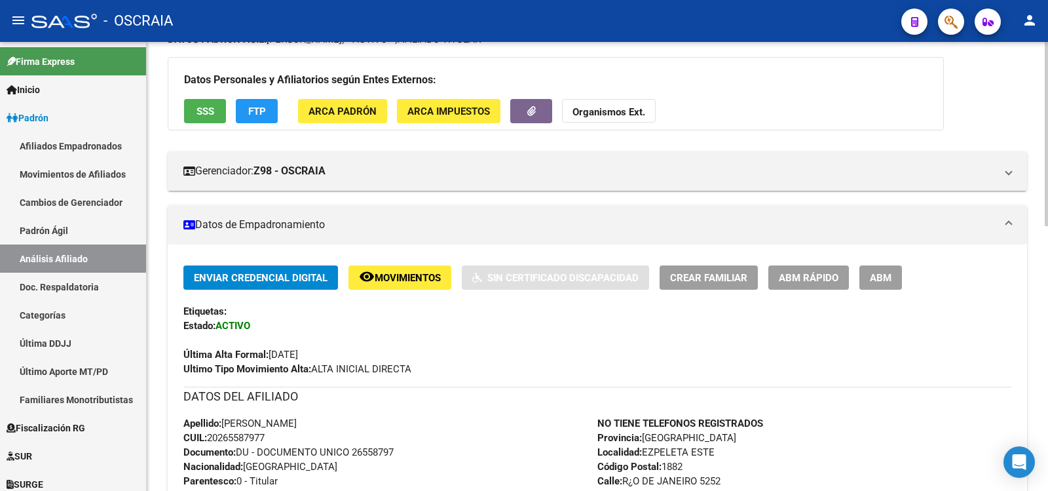
scroll to position [645, 0]
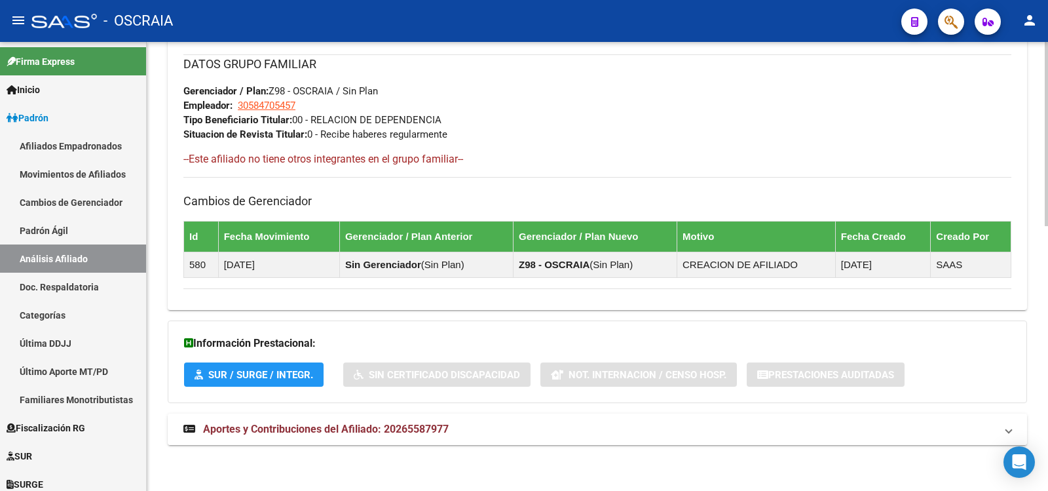
click at [456, 430] on mat-panel-title "Aportes y Contribuciones del Afiliado: 20265587977" at bounding box center [589, 429] width 812 height 14
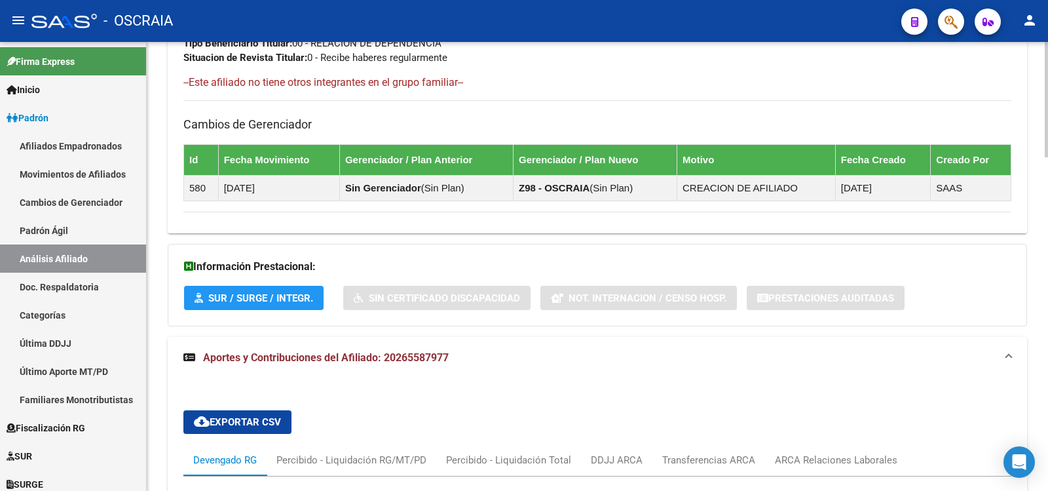
scroll to position [982, 0]
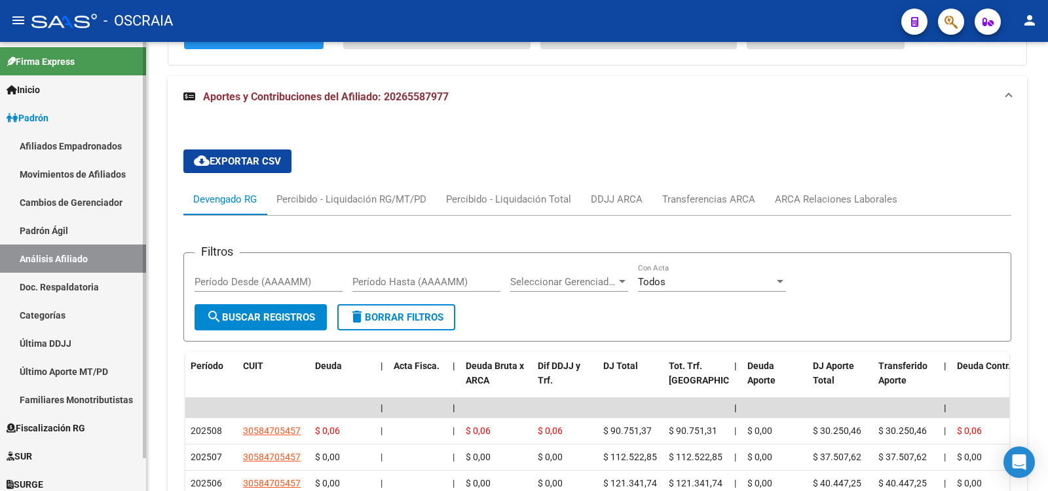
click at [119, 231] on link "Padrón Ágil" at bounding box center [73, 230] width 146 height 28
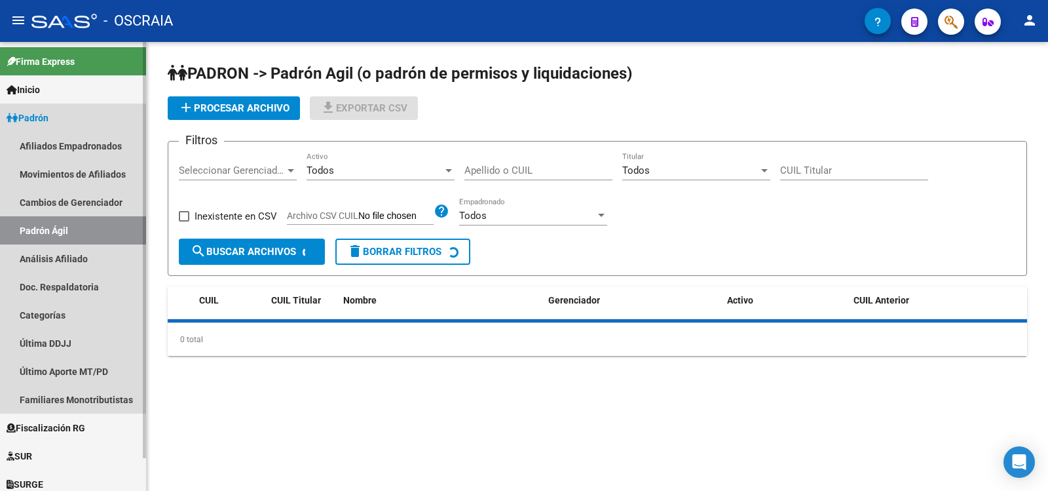
click at [115, 255] on link "Análisis Afiliado" at bounding box center [73, 258] width 146 height 28
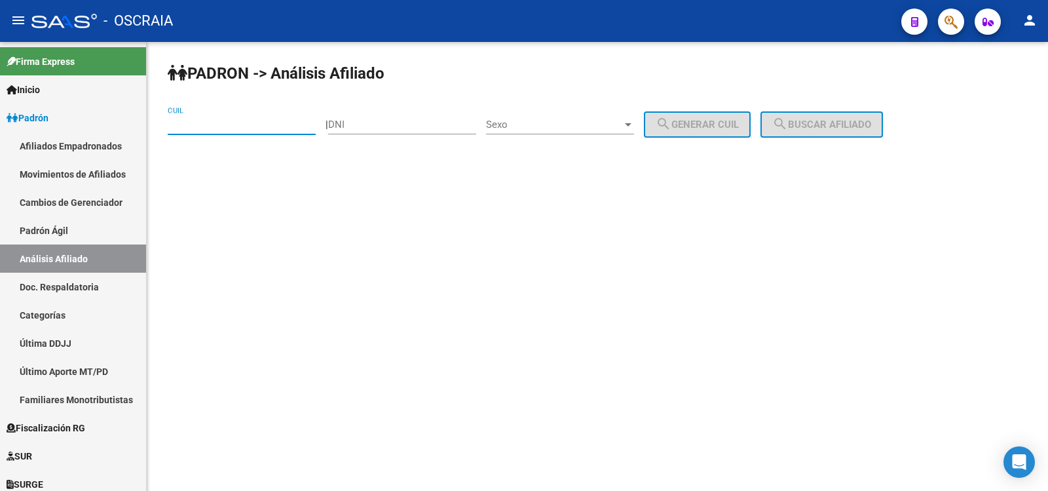
click at [272, 128] on input "CUIL" at bounding box center [242, 125] width 148 height 12
paste input "27-96328101-9"
type input "27-96328101-9"
click at [871, 125] on span "search Buscar afiliado" at bounding box center [821, 125] width 99 height 12
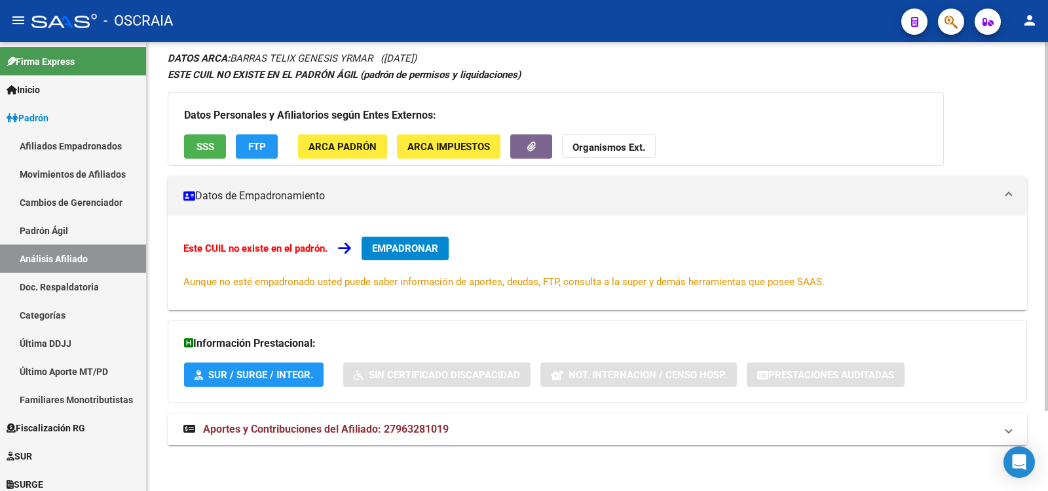
drag, startPoint x: 451, startPoint y: 419, endPoint x: 445, endPoint y: 412, distance: 9.3
click at [451, 419] on mat-expansion-panel-header "Aportes y Contribuciones del Afiliado: 27963281019" at bounding box center [597, 428] width 859 height 31
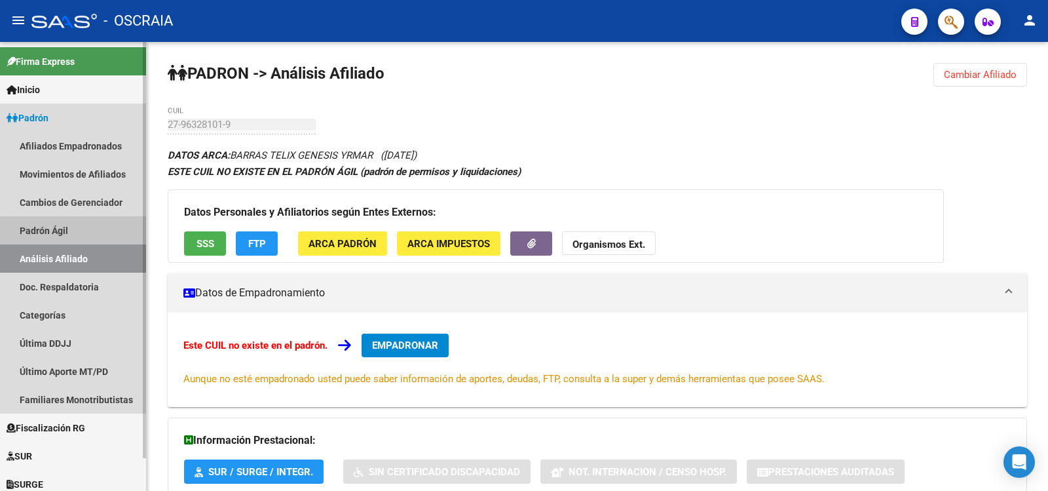
click at [67, 229] on link "Padrón Ágil" at bounding box center [73, 230] width 146 height 28
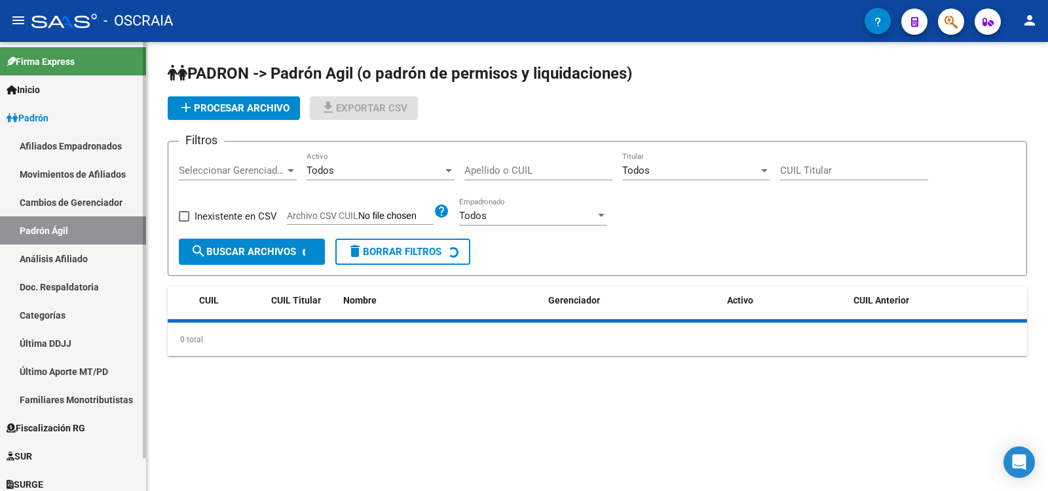
click at [76, 263] on link "Análisis Afiliado" at bounding box center [73, 258] width 146 height 28
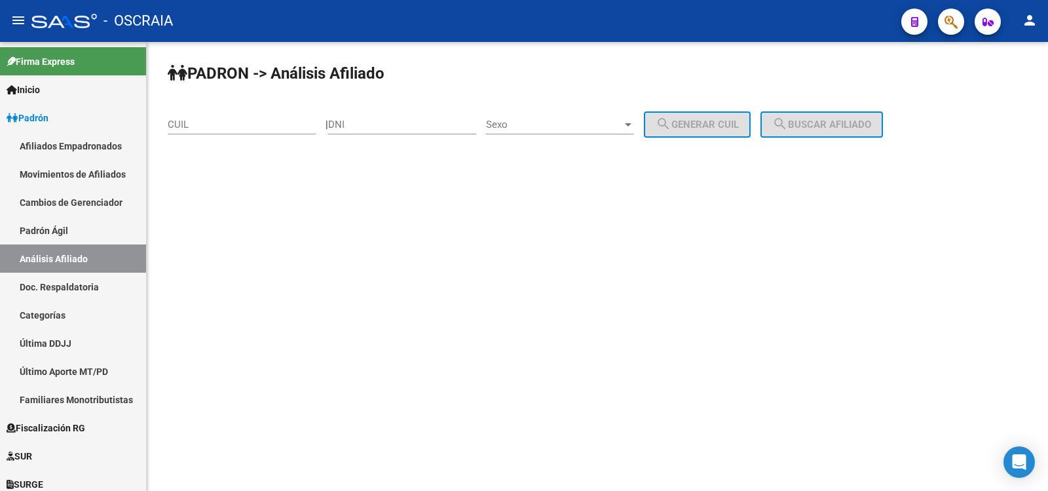
click at [230, 119] on input "CUIL" at bounding box center [242, 125] width 148 height 12
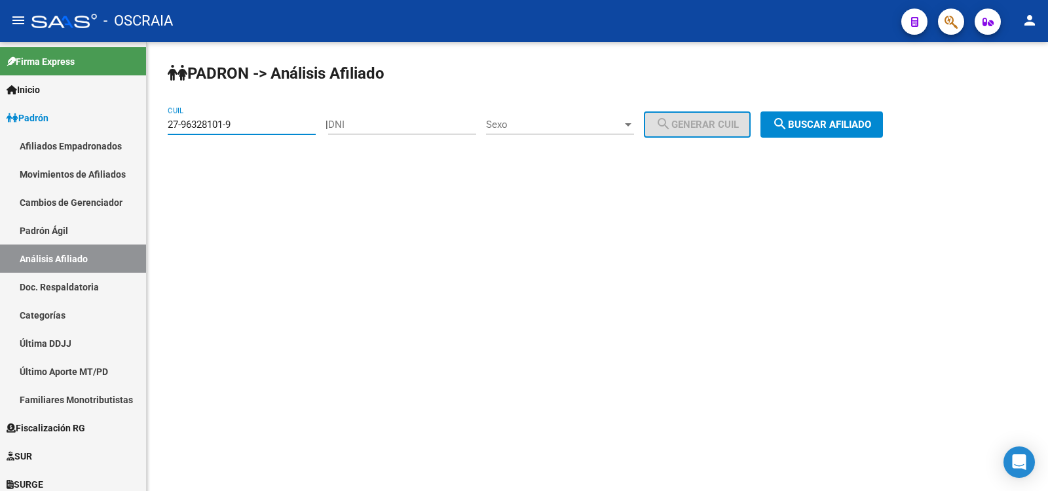
type input "27-96328101-9"
click at [806, 110] on div "PADRON -> Análisis Afiliado 27-96328101-9 CUIL | DNI Sexo Sexo search Generar C…" at bounding box center [597, 111] width 901 height 138
click at [810, 117] on button "search Buscar afiliado" at bounding box center [821, 124] width 122 height 26
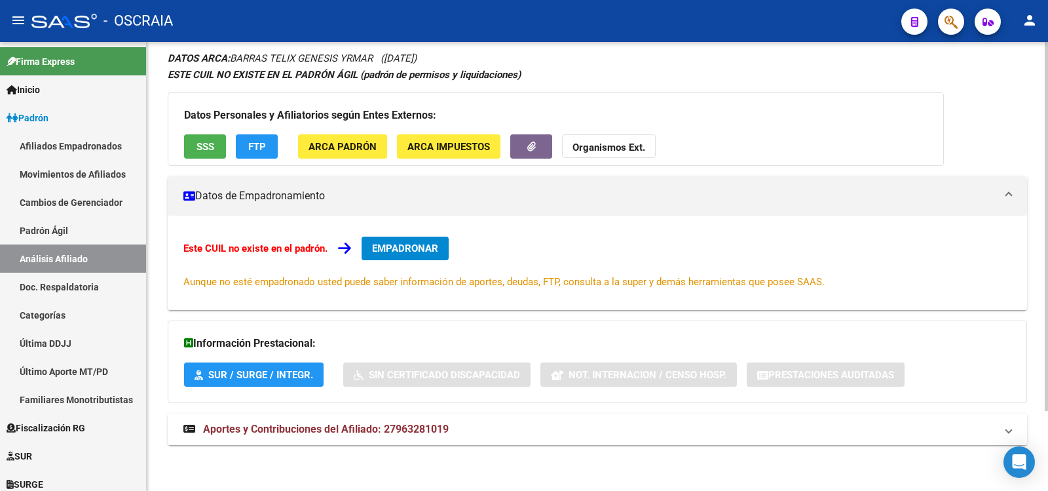
click at [378, 433] on span "Aportes y Contribuciones del Afiliado: 27963281019" at bounding box center [326, 428] width 246 height 12
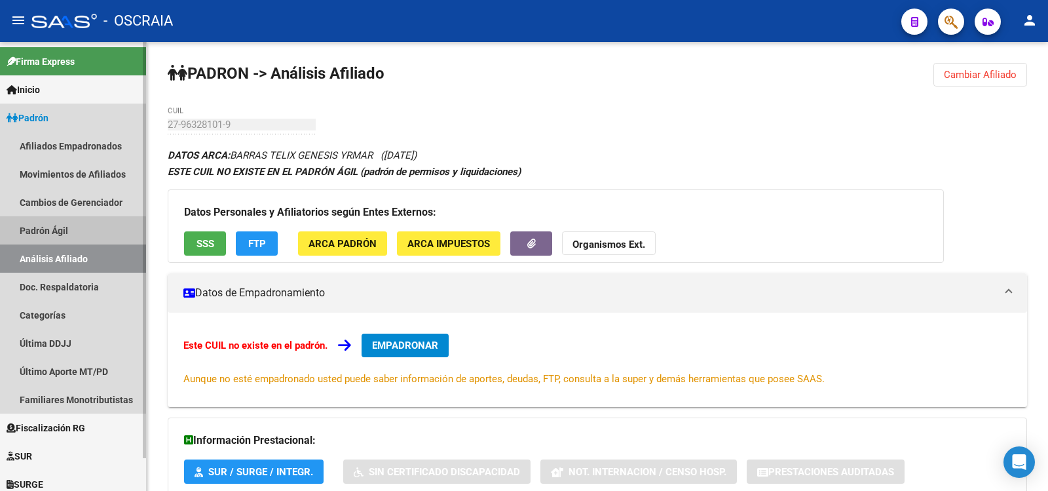
click at [67, 242] on link "Padrón Ágil" at bounding box center [73, 230] width 146 height 28
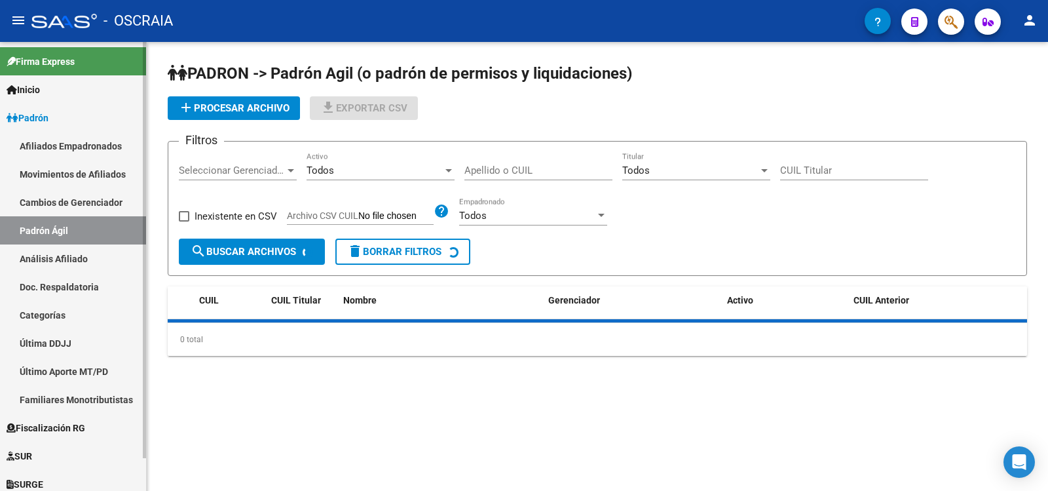
click at [75, 256] on link "Análisis Afiliado" at bounding box center [73, 258] width 146 height 28
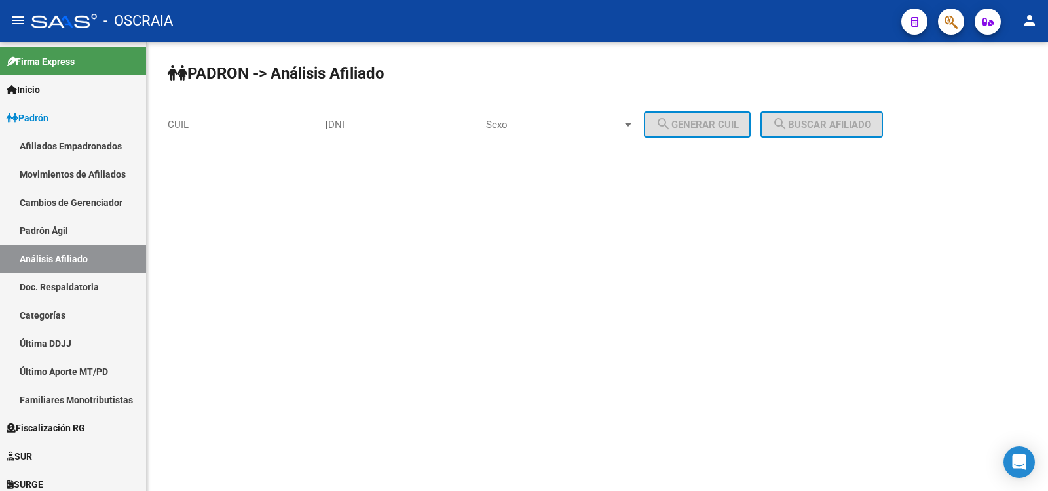
click at [210, 129] on input "CUIL" at bounding box center [242, 125] width 148 height 12
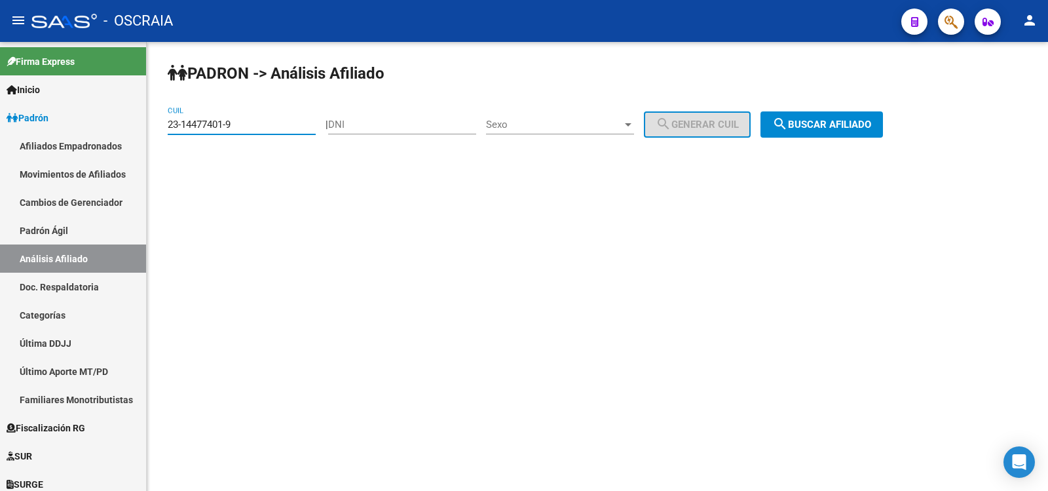
type input "23-14477401-9"
click at [871, 124] on span "search Buscar afiliado" at bounding box center [821, 125] width 99 height 12
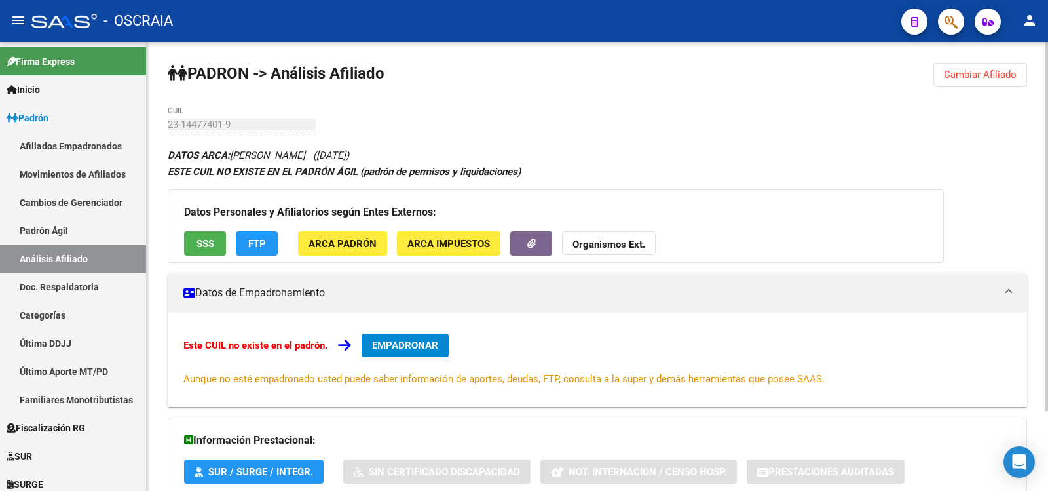
scroll to position [97, 0]
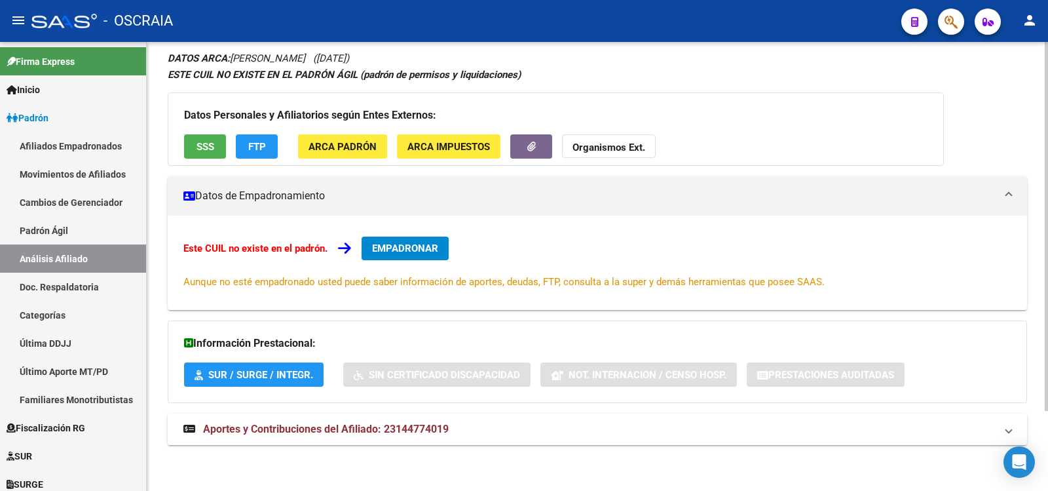
click at [439, 424] on span "Aportes y Contribuciones del Afiliado: 23144774019" at bounding box center [326, 428] width 246 height 12
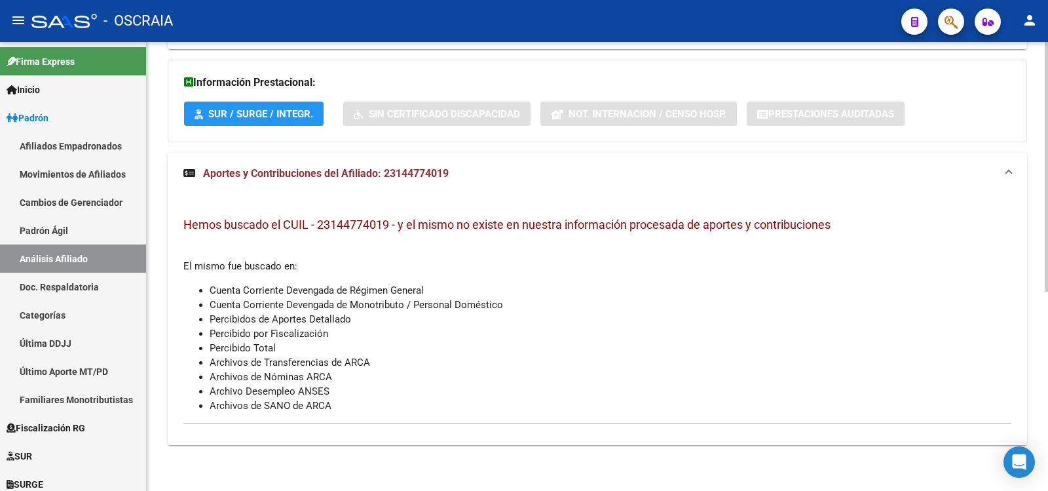
scroll to position [0, 0]
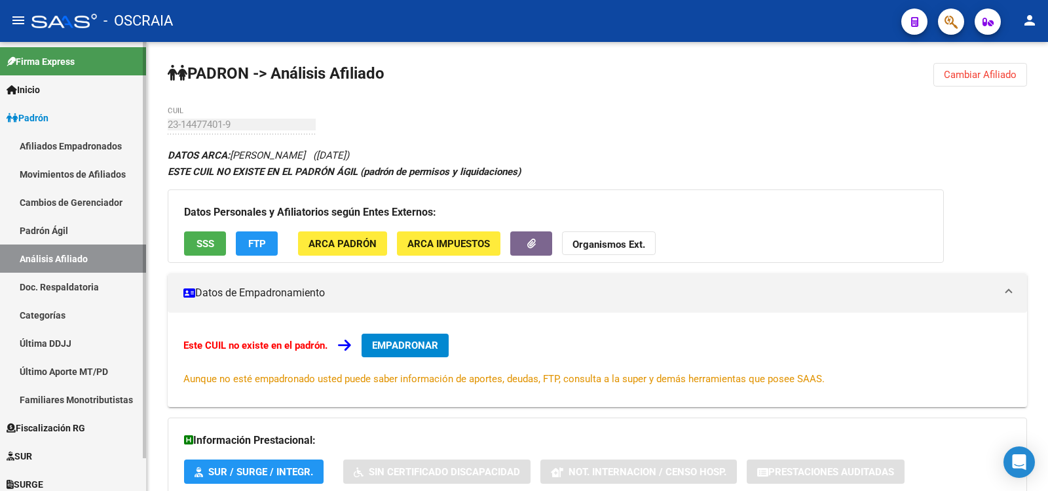
drag, startPoint x: 84, startPoint y: 231, endPoint x: 92, endPoint y: 250, distance: 20.8
click at [84, 232] on link "Padrón Ágil" at bounding box center [73, 230] width 146 height 28
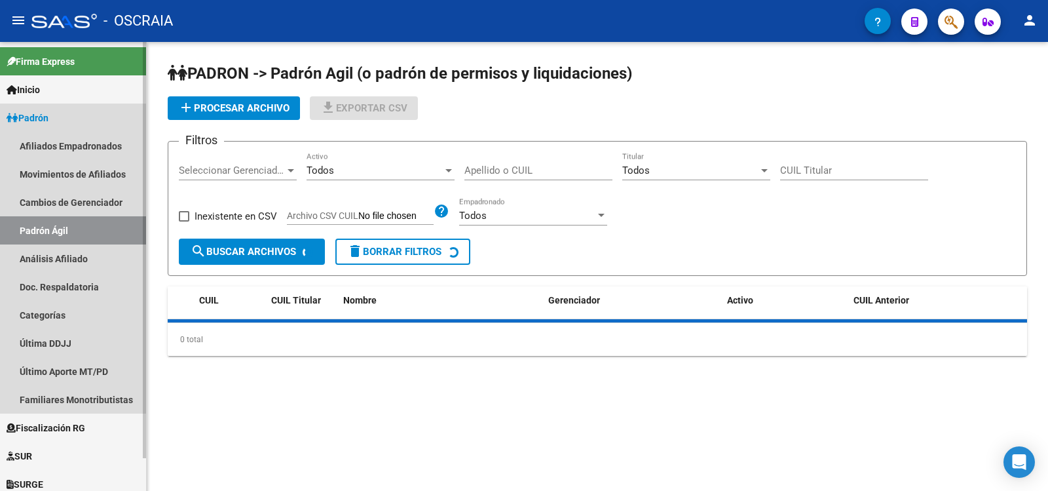
click at [95, 253] on link "Análisis Afiliado" at bounding box center [73, 258] width 146 height 28
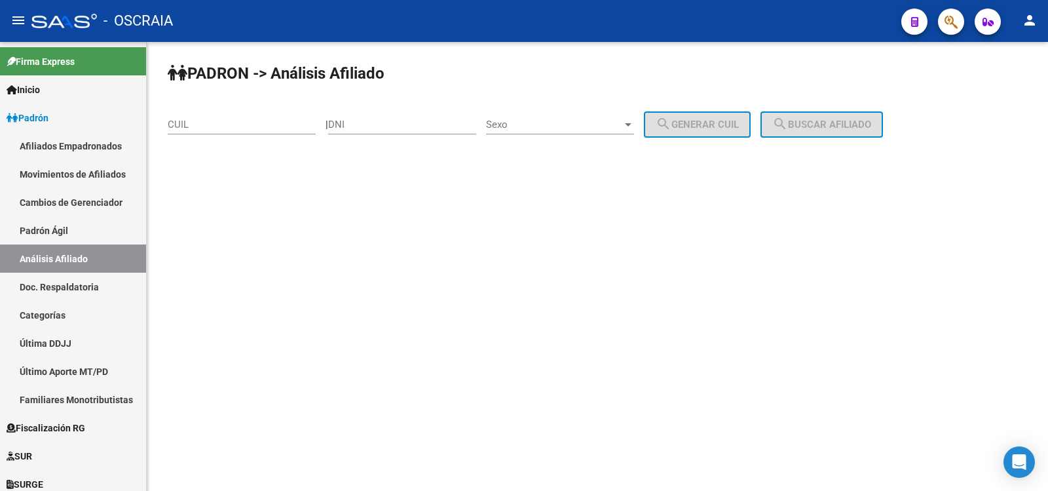
click at [215, 127] on input "CUIL" at bounding box center [242, 125] width 148 height 12
paste input "23-14477401-9"
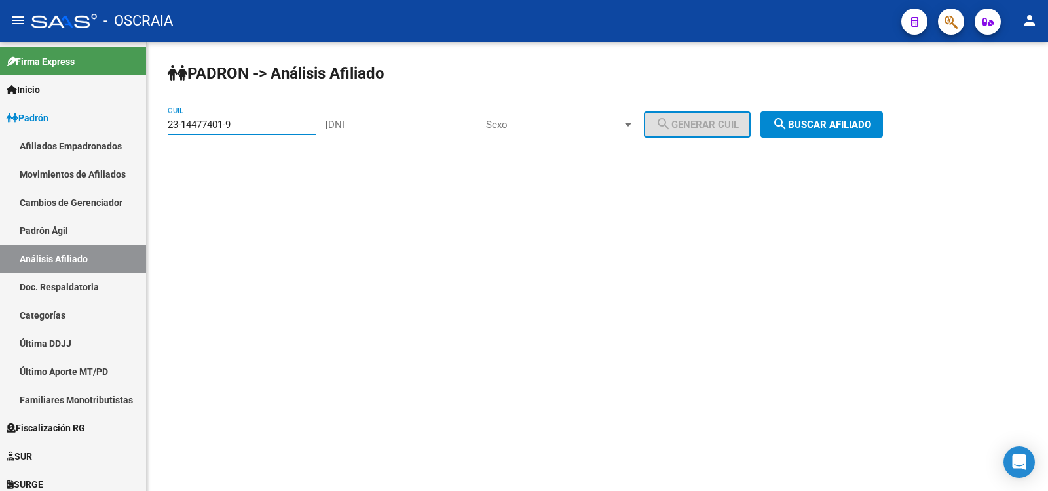
type input "23-14477401-9"
click at [788, 117] on mat-icon "search" at bounding box center [780, 124] width 16 height 16
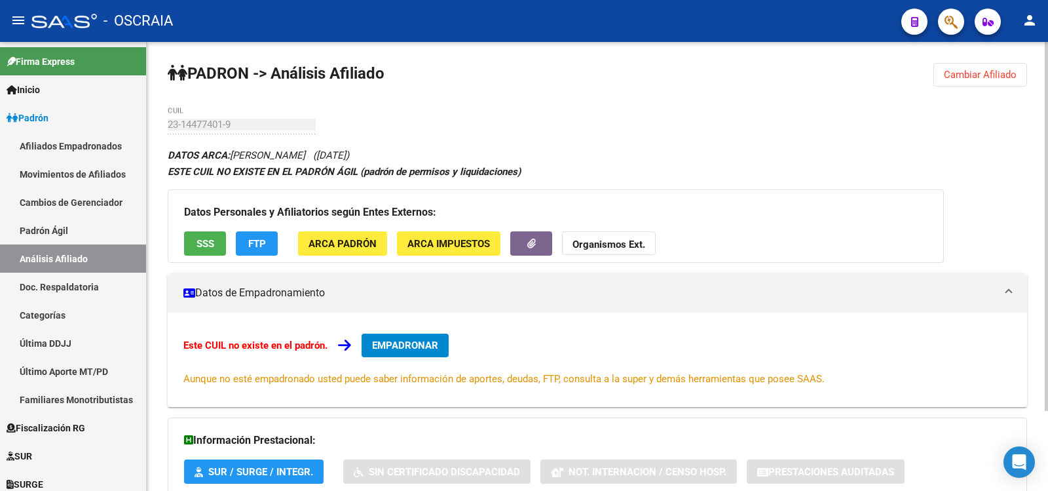
scroll to position [97, 0]
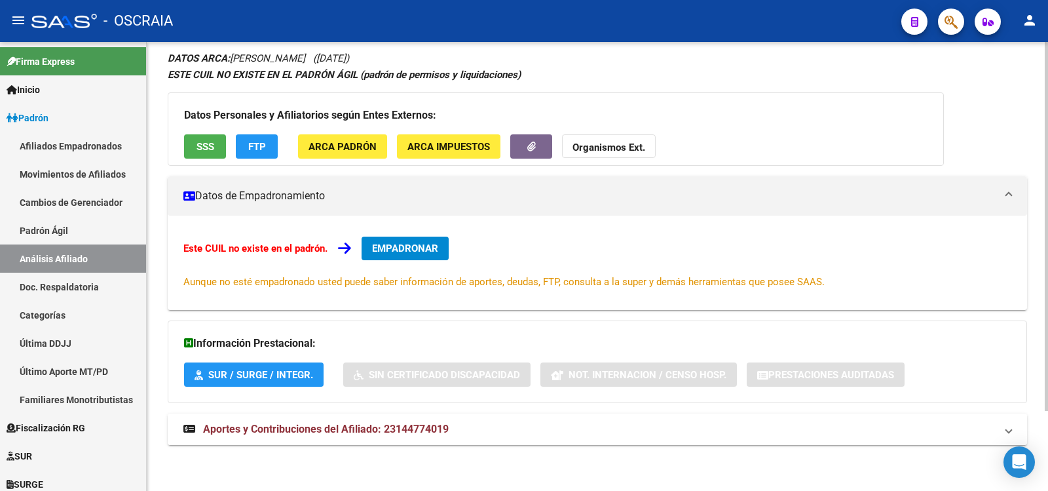
click at [448, 427] on span "Aportes y Contribuciones del Afiliado: 23144774019" at bounding box center [326, 428] width 246 height 12
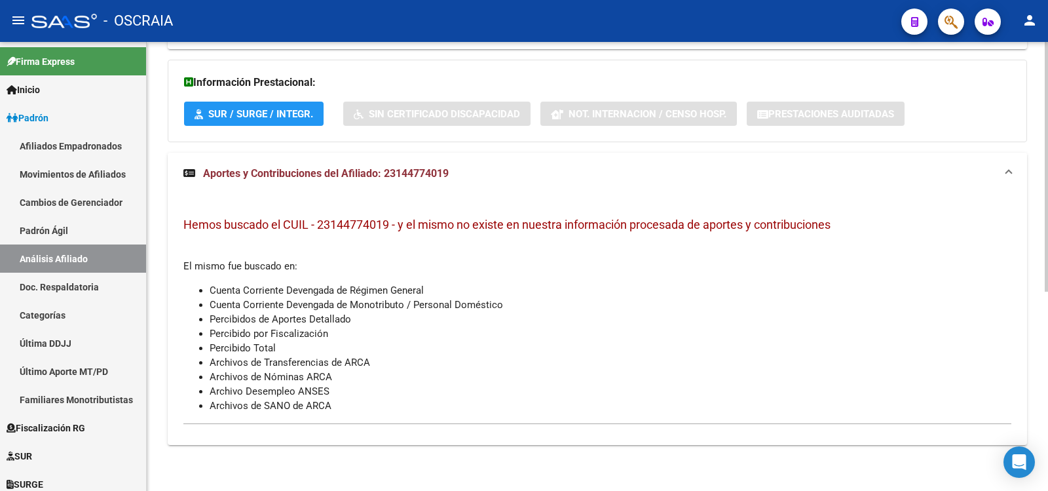
scroll to position [0, 0]
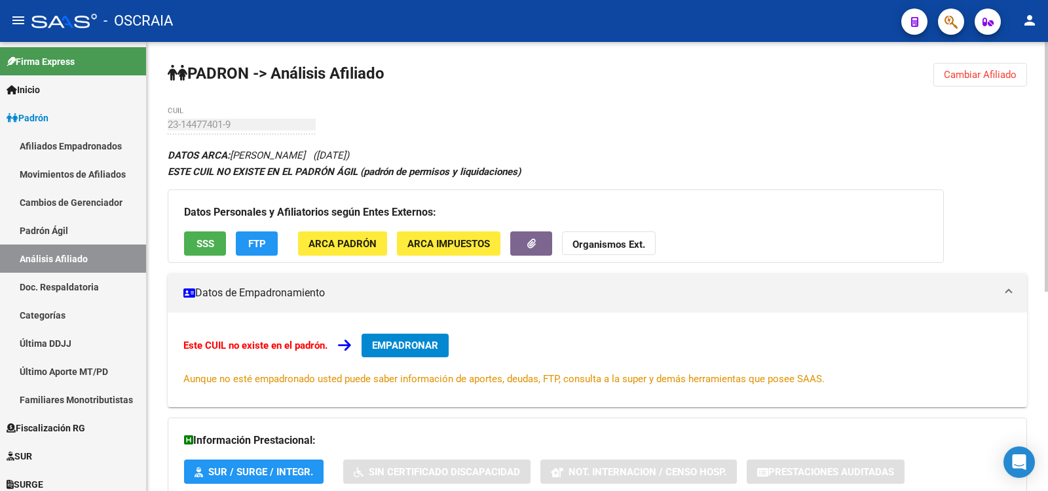
click at [219, 134] on div "23-14477401-9 CUIL" at bounding box center [242, 120] width 148 height 28
click at [72, 234] on link "Padrón Ágil" at bounding box center [73, 230] width 146 height 28
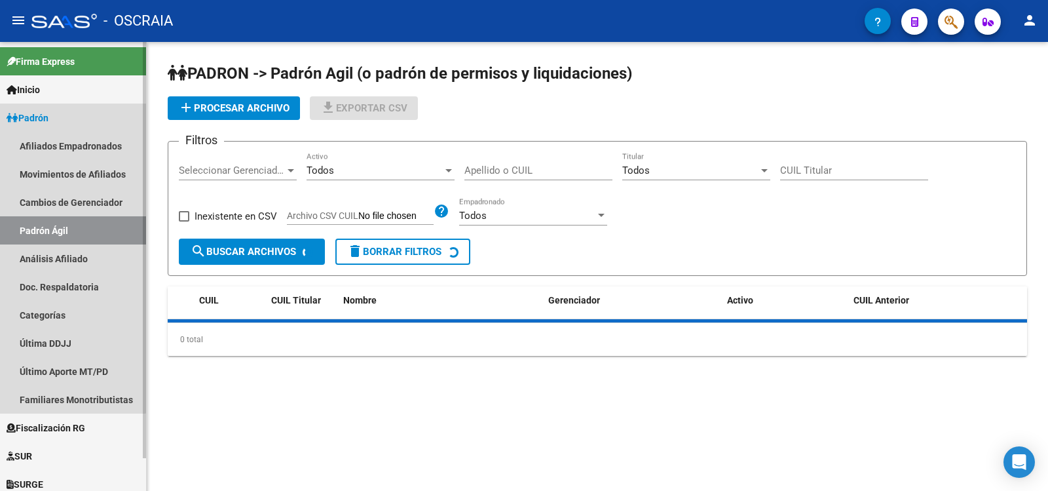
click at [75, 258] on link "Análisis Afiliado" at bounding box center [73, 258] width 146 height 28
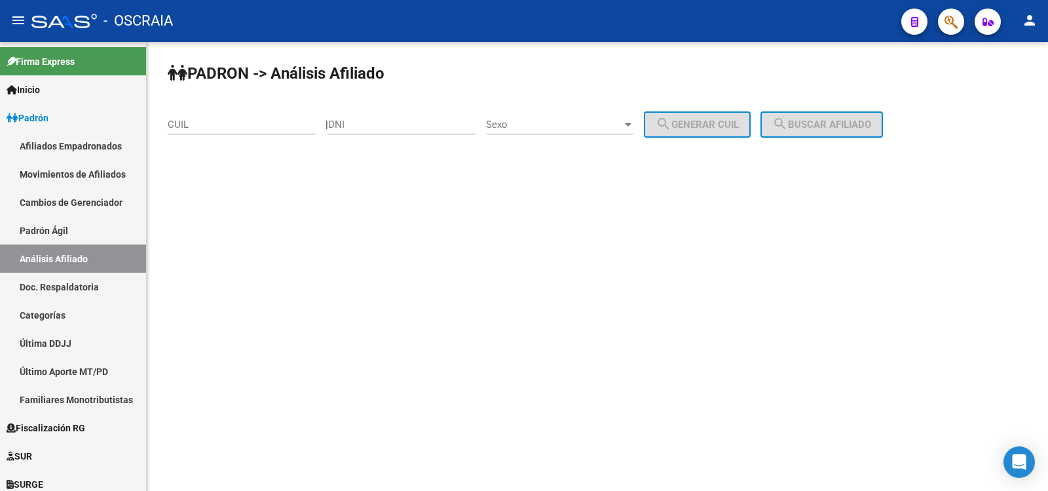
drag, startPoint x: 254, startPoint y: 116, endPoint x: 250, endPoint y: 126, distance: 10.6
click at [253, 117] on div "CUIL" at bounding box center [242, 120] width 148 height 28
click at [248, 128] on input "CUIL" at bounding box center [242, 125] width 148 height 12
paste input "27-22810239-9"
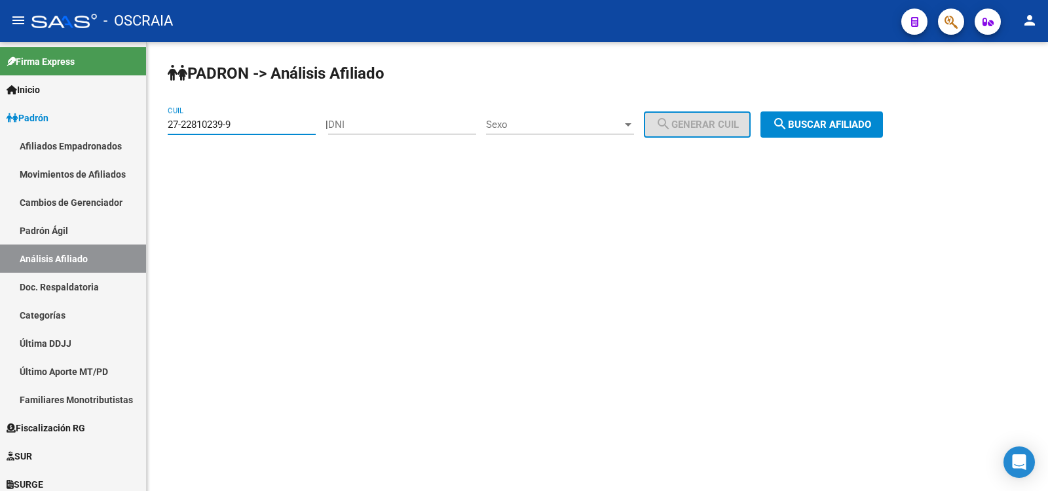
type input "27-22810239-9"
click at [785, 122] on button "search Buscar afiliado" at bounding box center [821, 124] width 122 height 26
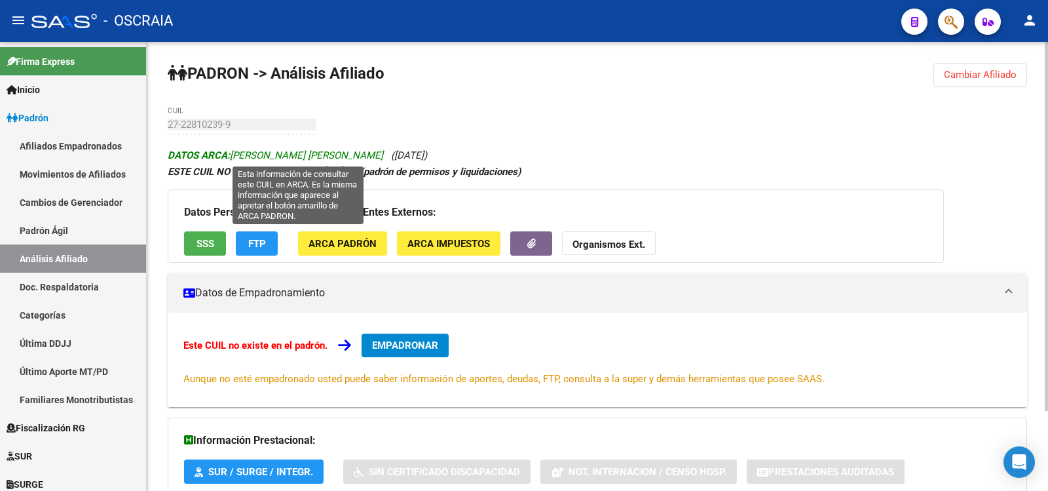
copy span "[PERSON_NAME] [PERSON_NAME]"
drag, startPoint x: 239, startPoint y: 154, endPoint x: 363, endPoint y: 253, distance: 158.9
click at [383, 156] on span "DATOS ARCA: [PERSON_NAME] [PERSON_NAME]" at bounding box center [275, 155] width 215 height 12
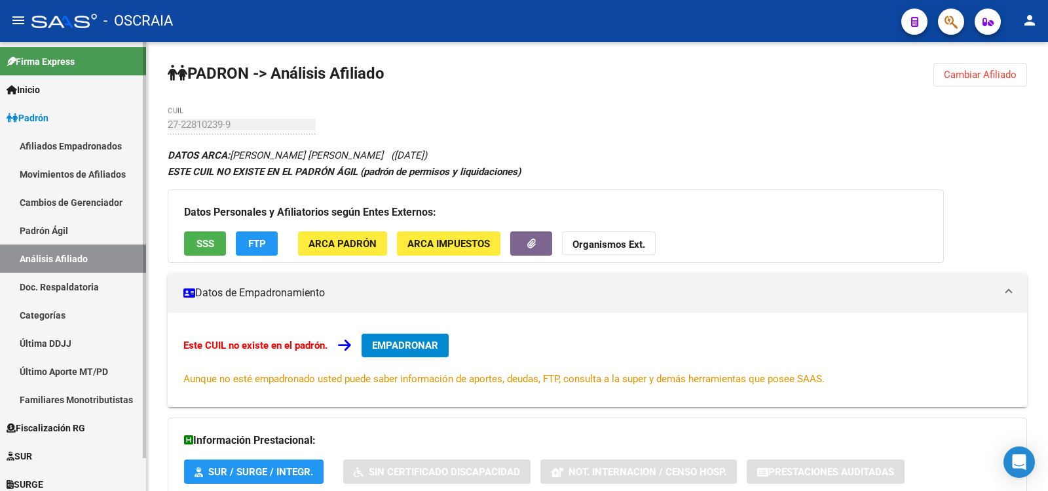
click at [56, 233] on link "Padrón Ágil" at bounding box center [73, 230] width 146 height 28
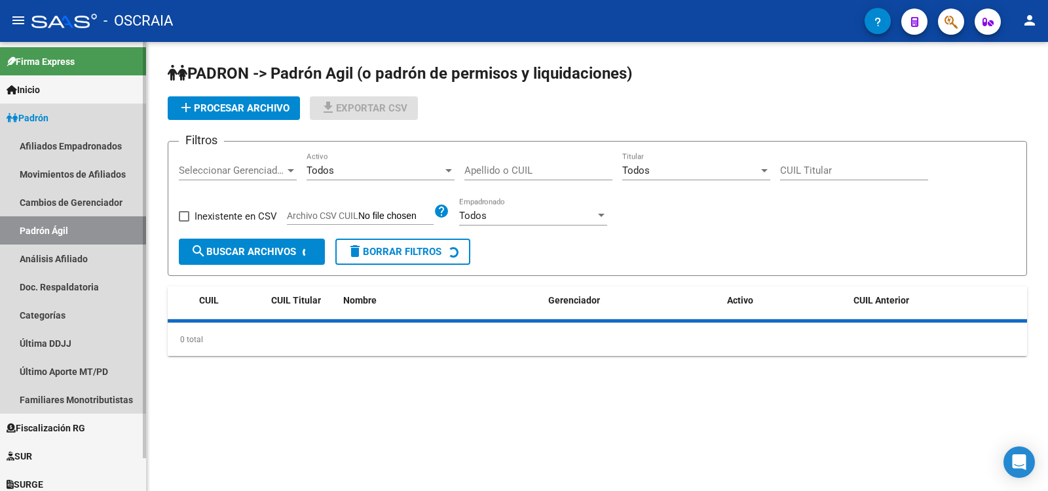
click at [67, 252] on link "Análisis Afiliado" at bounding box center [73, 258] width 146 height 28
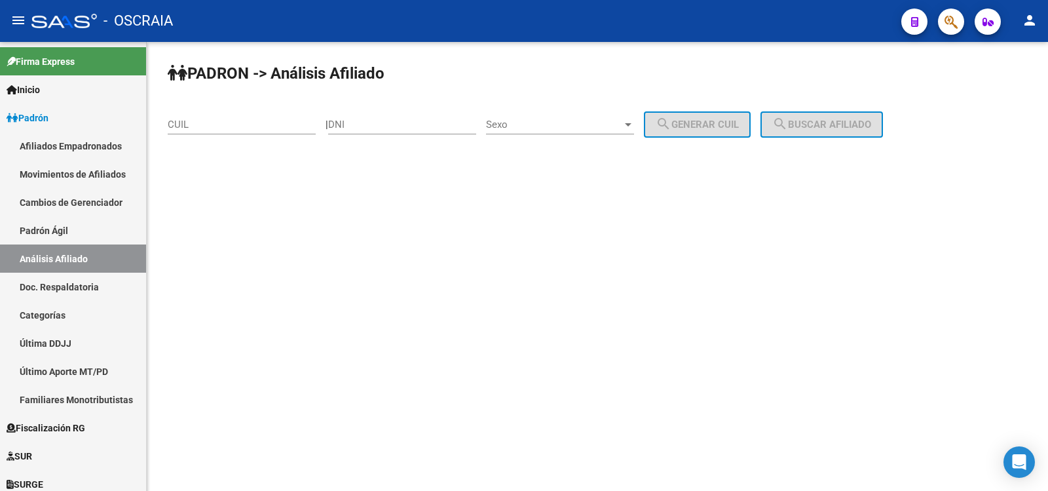
click at [246, 130] on div "CUIL" at bounding box center [242, 120] width 148 height 28
click at [352, 126] on input "DNI" at bounding box center [402, 125] width 148 height 12
type input "46004151"
click at [608, 138] on div "Sexo Sexo" at bounding box center [560, 126] width 148 height 41
click at [599, 123] on span "Sexo" at bounding box center [554, 125] width 136 height 12
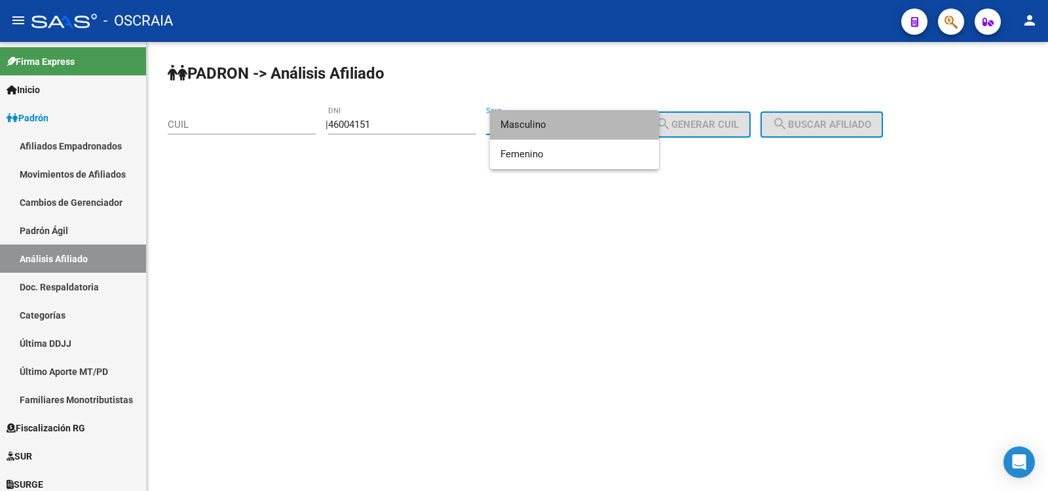
click at [588, 129] on span "Masculino" at bounding box center [574, 124] width 148 height 29
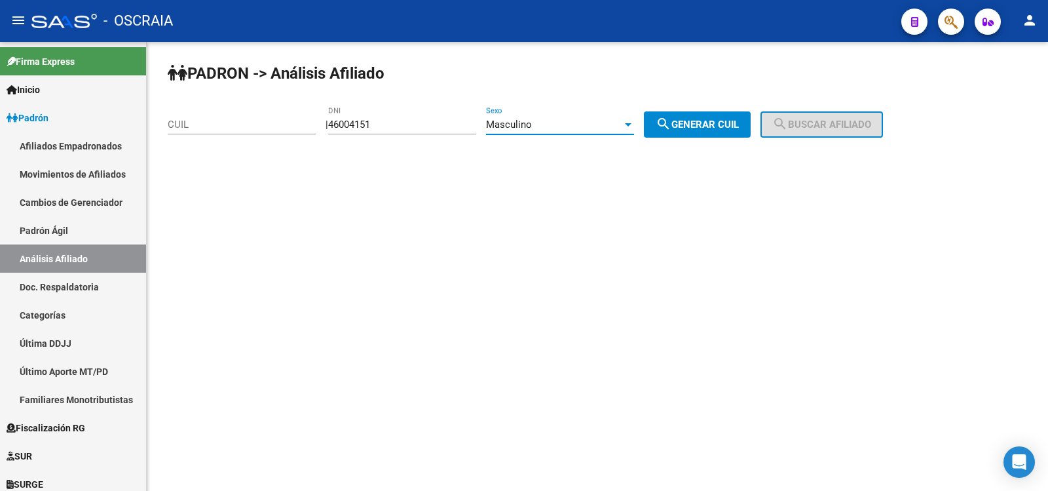
click at [694, 129] on span "search Generar CUIL" at bounding box center [697, 125] width 83 height 12
type input "20-46004151-2"
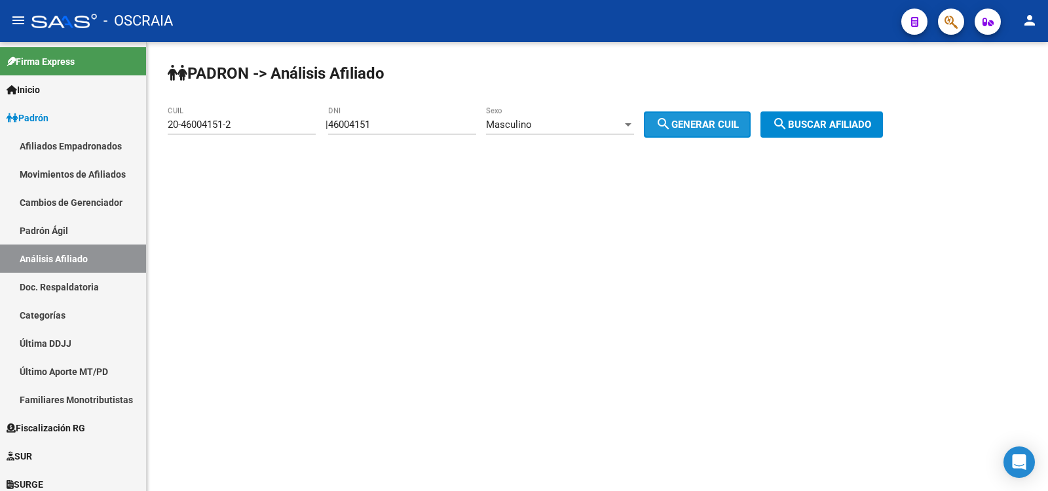
click at [788, 124] on mat-icon "search" at bounding box center [780, 124] width 16 height 16
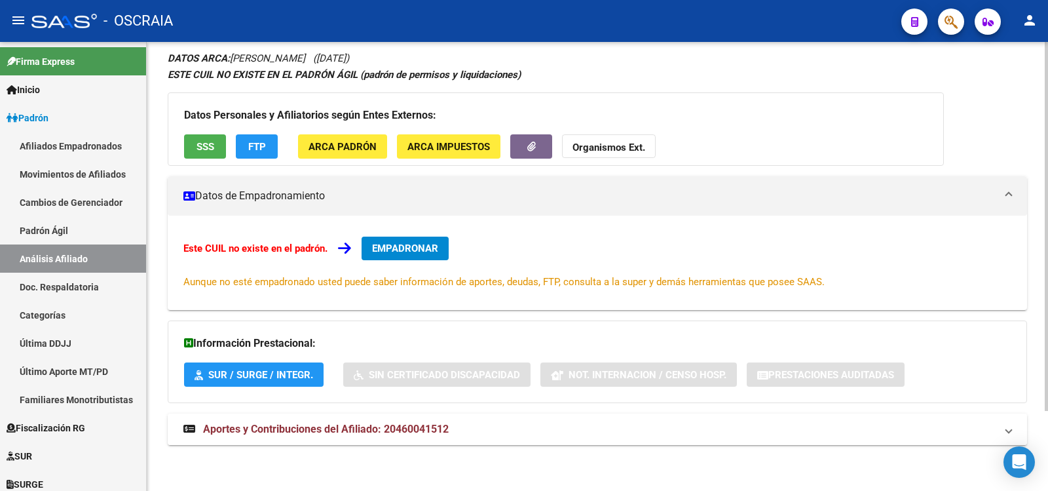
click at [374, 426] on span "Aportes y Contribuciones del Afiliado: 20460041512" at bounding box center [326, 428] width 246 height 12
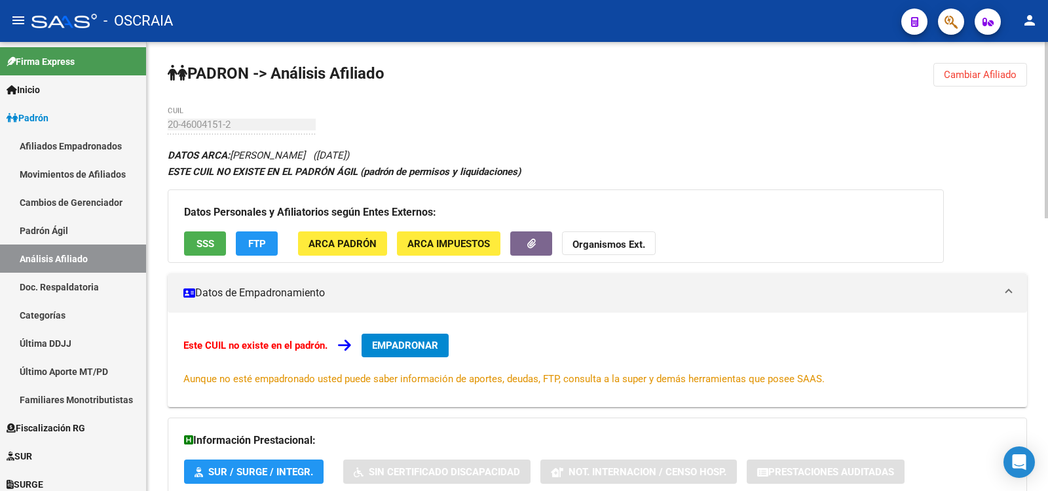
scroll to position [655, 0]
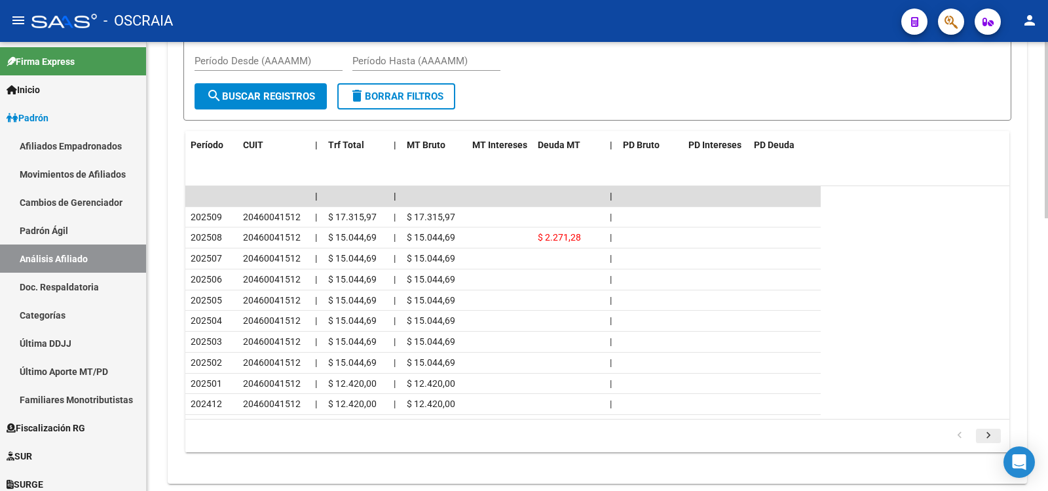
click at [996, 436] on icon "go to next page" at bounding box center [988, 437] width 17 height 16
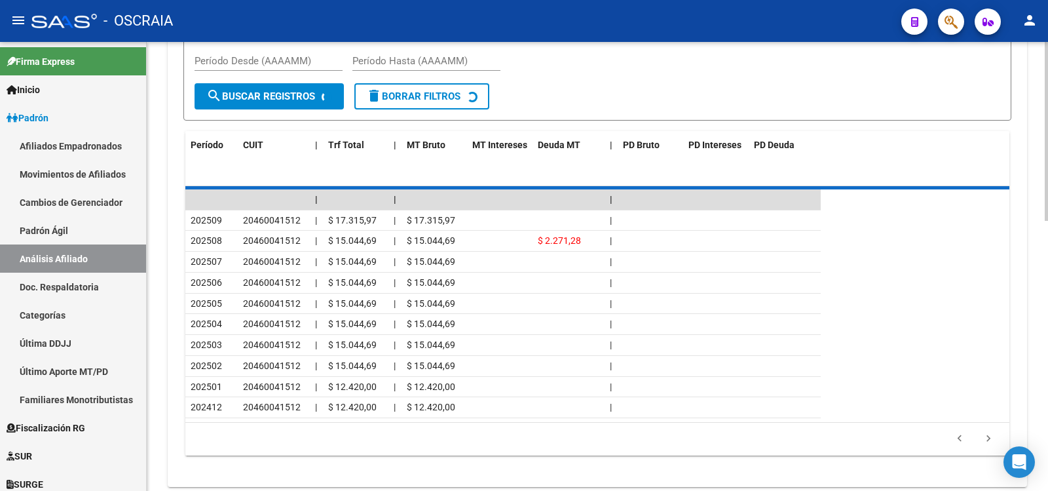
scroll to position [506, 0]
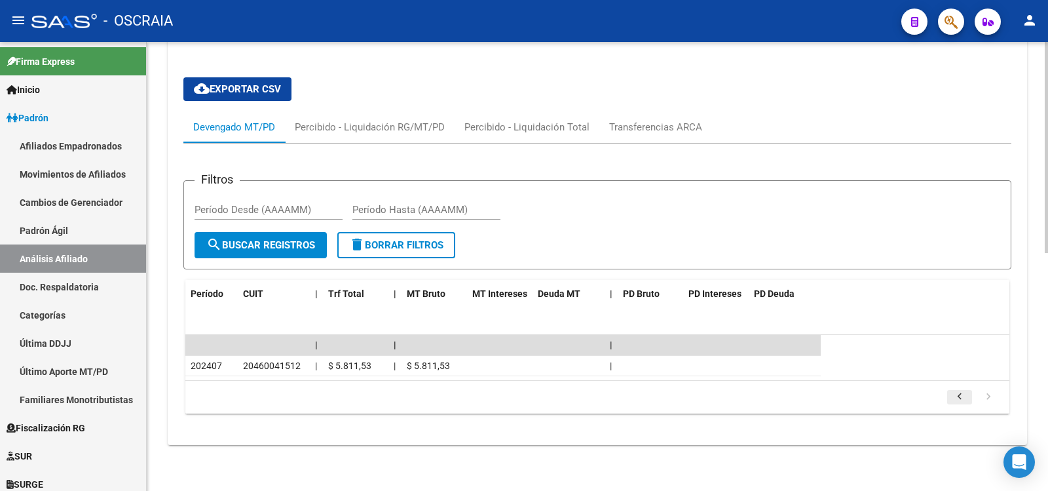
click at [964, 396] on icon "go to previous page" at bounding box center [959, 398] width 17 height 16
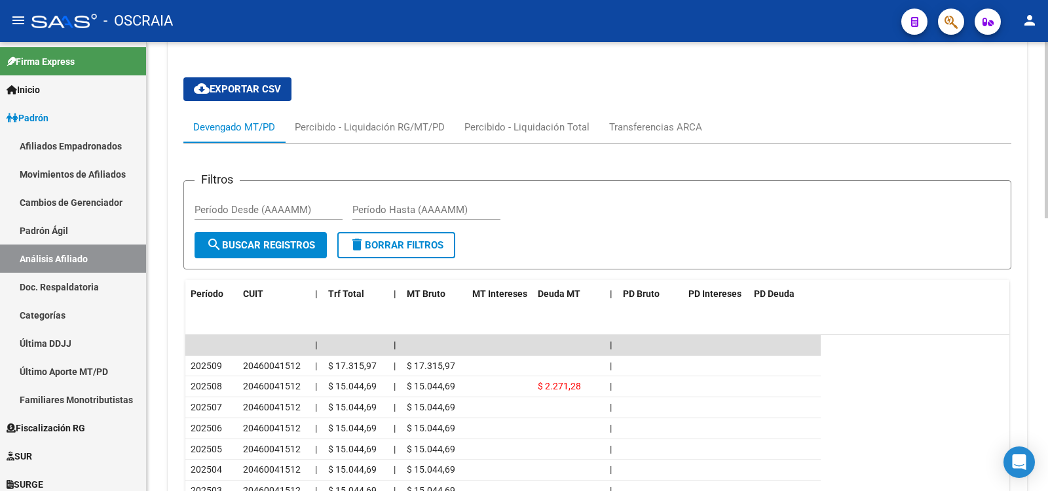
scroll to position [694, 0]
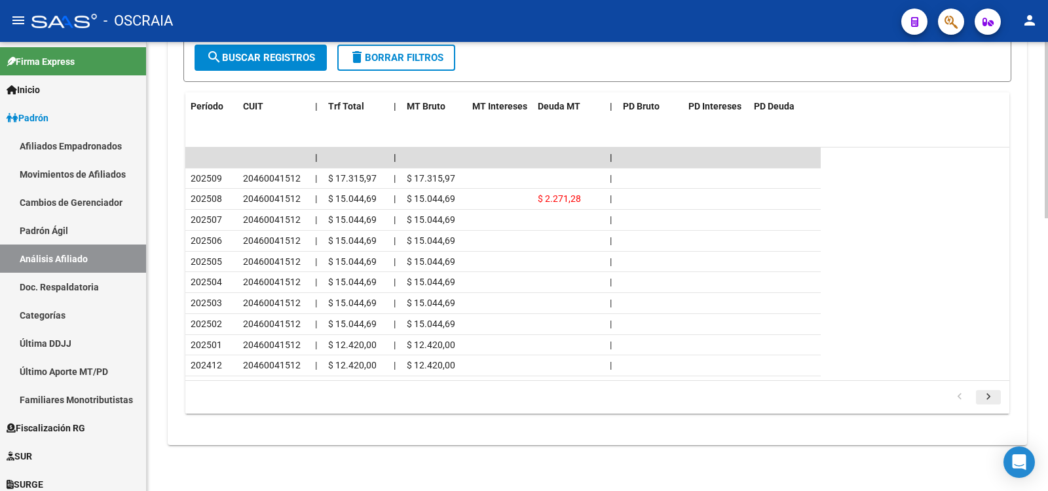
click at [996, 398] on icon "go to next page" at bounding box center [988, 398] width 17 height 16
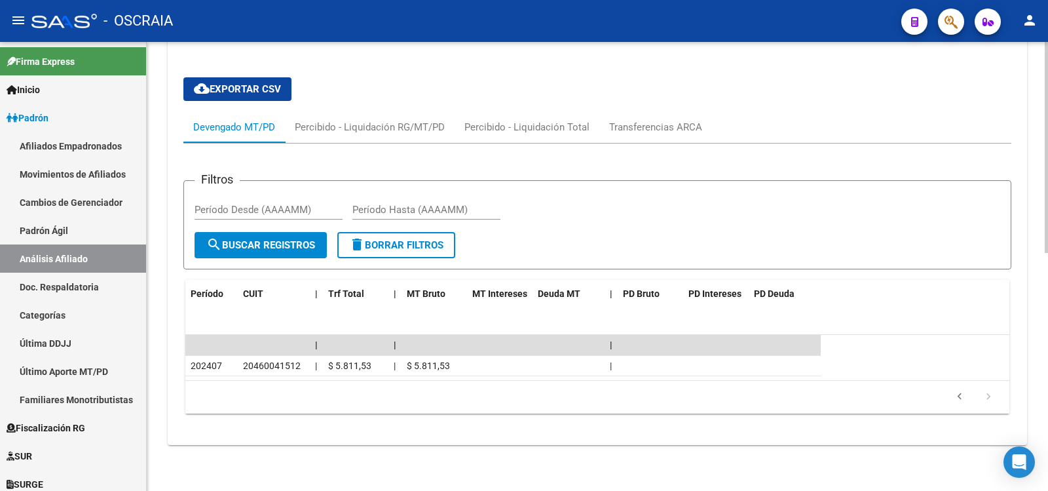
click at [961, 399] on icon "go to previous page" at bounding box center [959, 398] width 17 height 16
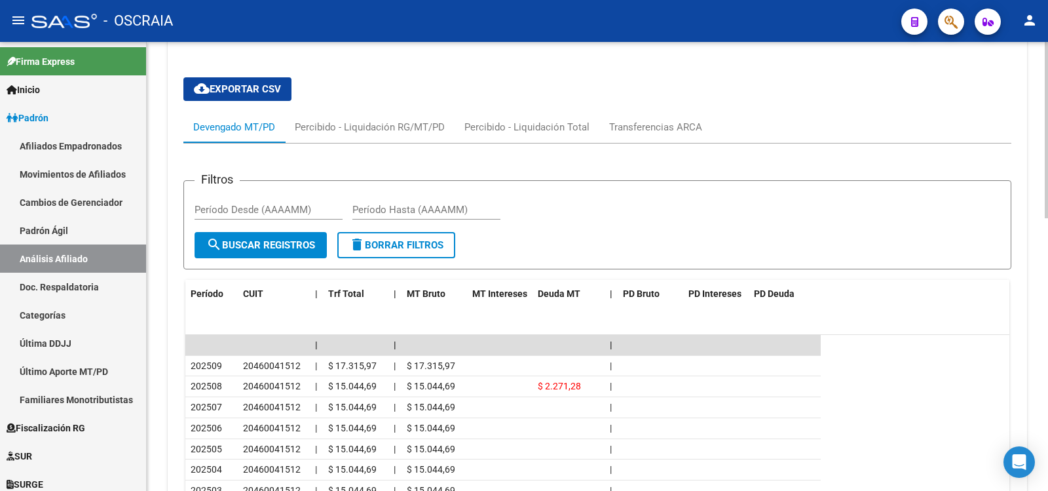
scroll to position [0, 0]
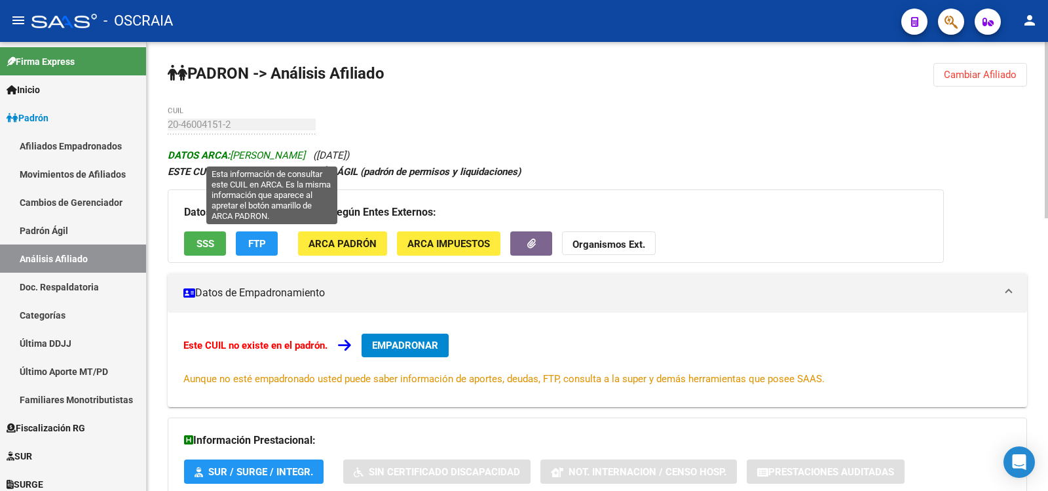
copy span "[PERSON_NAME]"
drag, startPoint x: 233, startPoint y: 153, endPoint x: 373, endPoint y: 151, distance: 139.5
click at [305, 151] on span "DATOS ARCA: [PERSON_NAME]" at bounding box center [237, 155] width 138 height 12
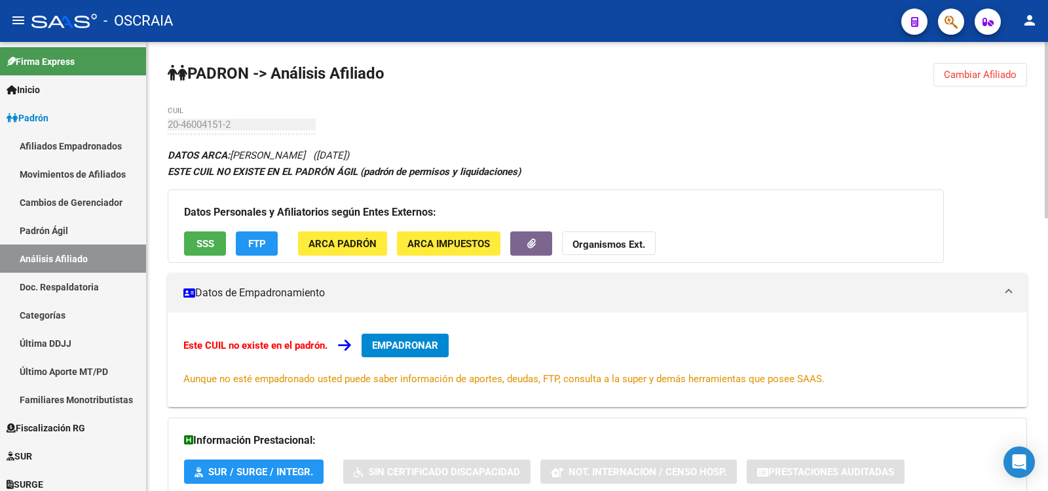
drag, startPoint x: 562, startPoint y: 123, endPoint x: 563, endPoint y: 149, distance: 26.2
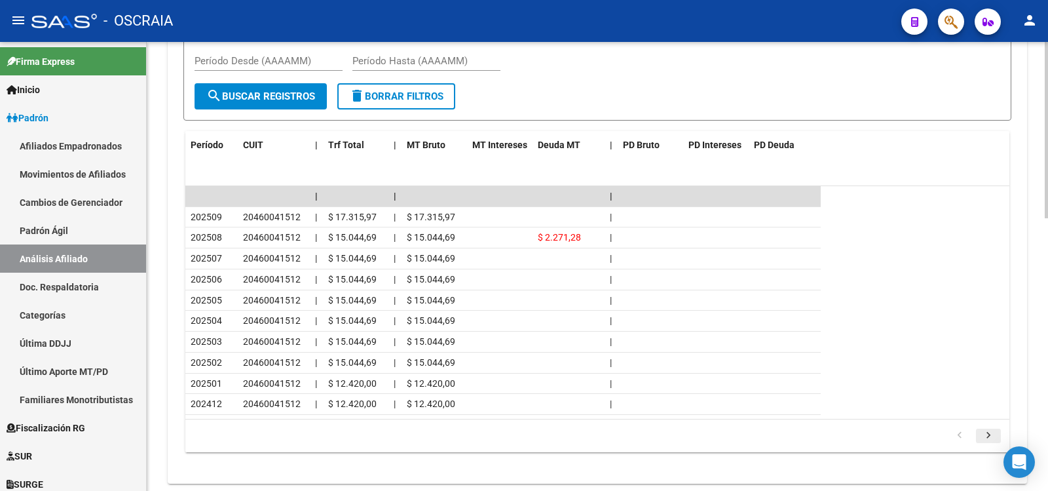
click at [992, 431] on icon "go to next page" at bounding box center [988, 437] width 17 height 16
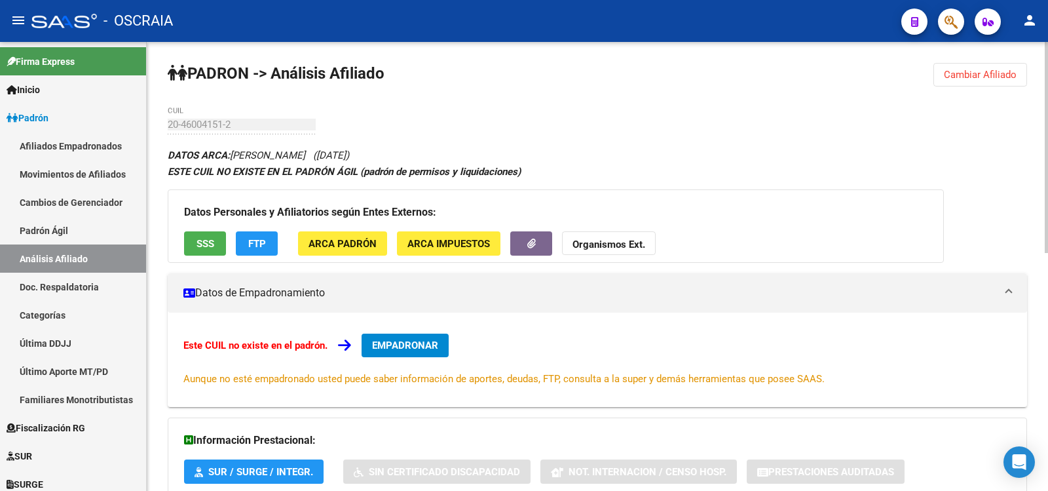
scroll to position [506, 0]
